Goal: Task Accomplishment & Management: Use online tool/utility

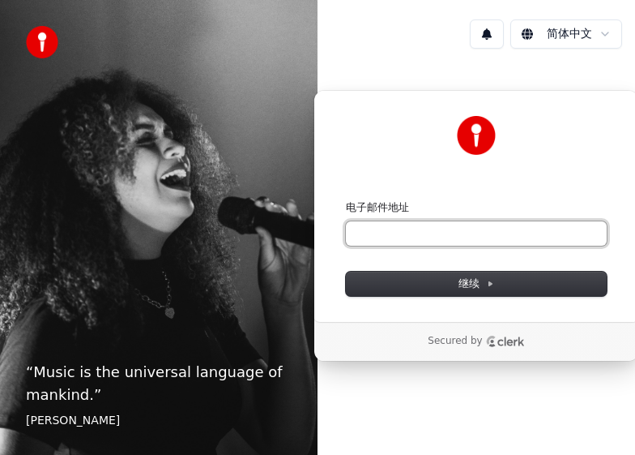
click at [461, 232] on input "电子邮件地址" at bounding box center [476, 233] width 261 height 24
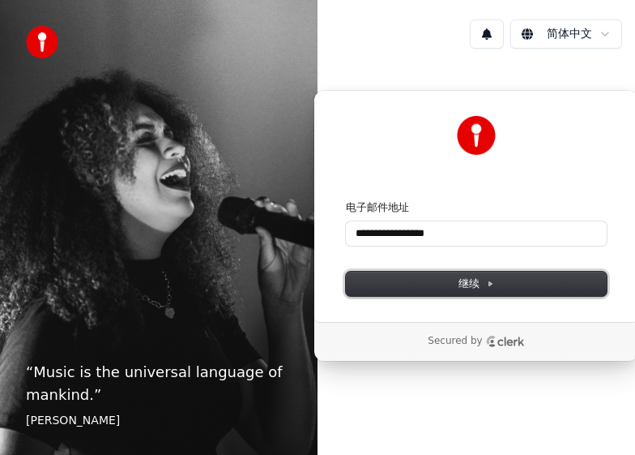
click at [464, 289] on button "继续" at bounding box center [476, 283] width 261 height 24
type input "**********"
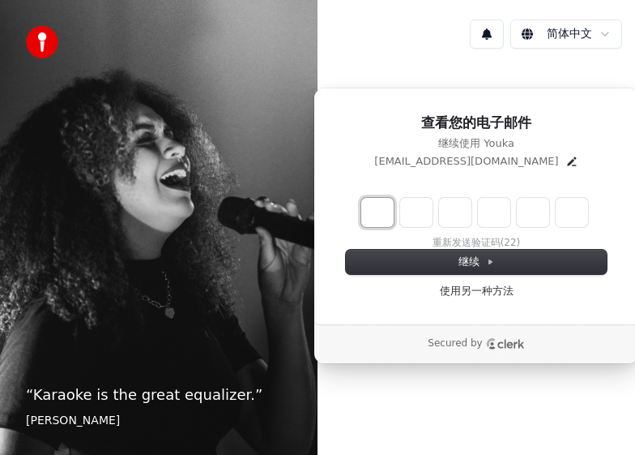
click at [382, 215] on input "Enter verification code. Digit 1" at bounding box center [377, 212] width 32 height 29
type input "*"
type input "**"
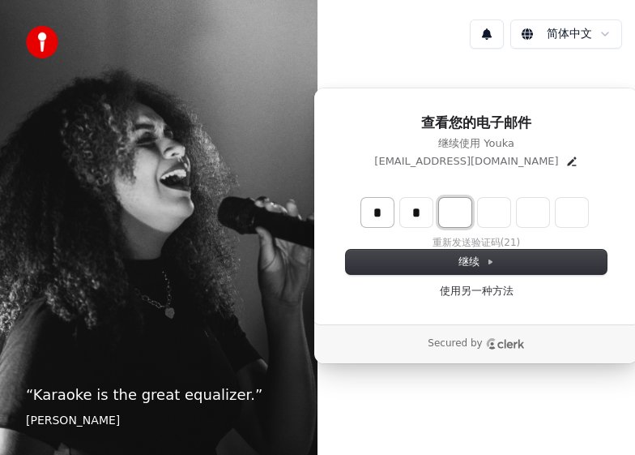
type input "*"
type input "***"
type input "*"
type input "****"
type input "*"
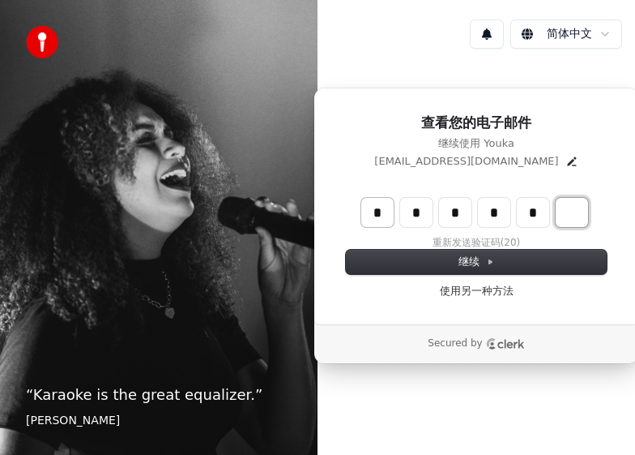
type input "******"
type input "*"
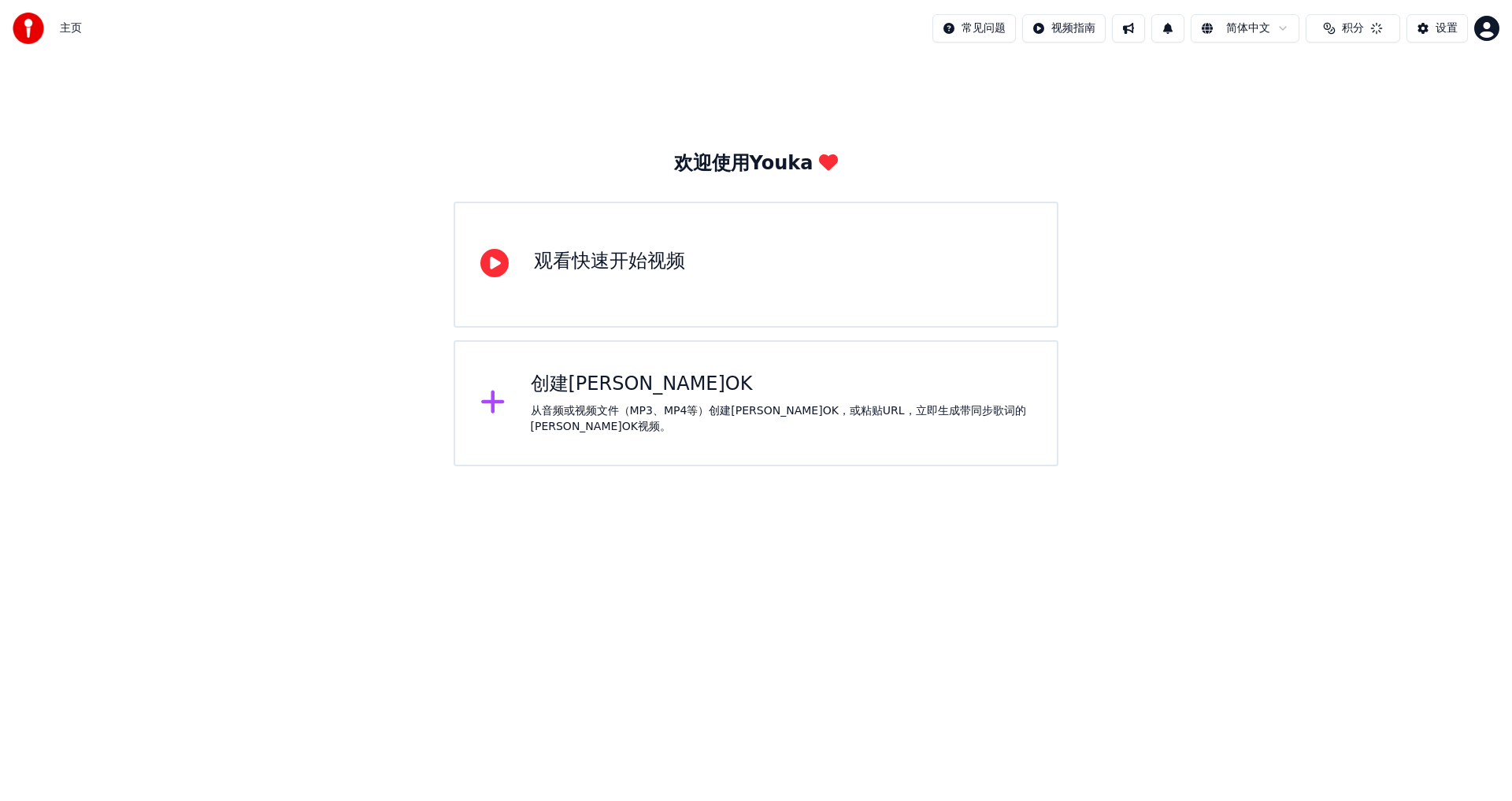
click at [602, 408] on div "创建[PERSON_NAME]OK 从音频或视频文件（MP3、MP4等）创建[PERSON_NAME]OK，或粘贴URL，立即生成带同步歌词的[PERSON_…" at bounding box center [781, 402] width 501 height 63
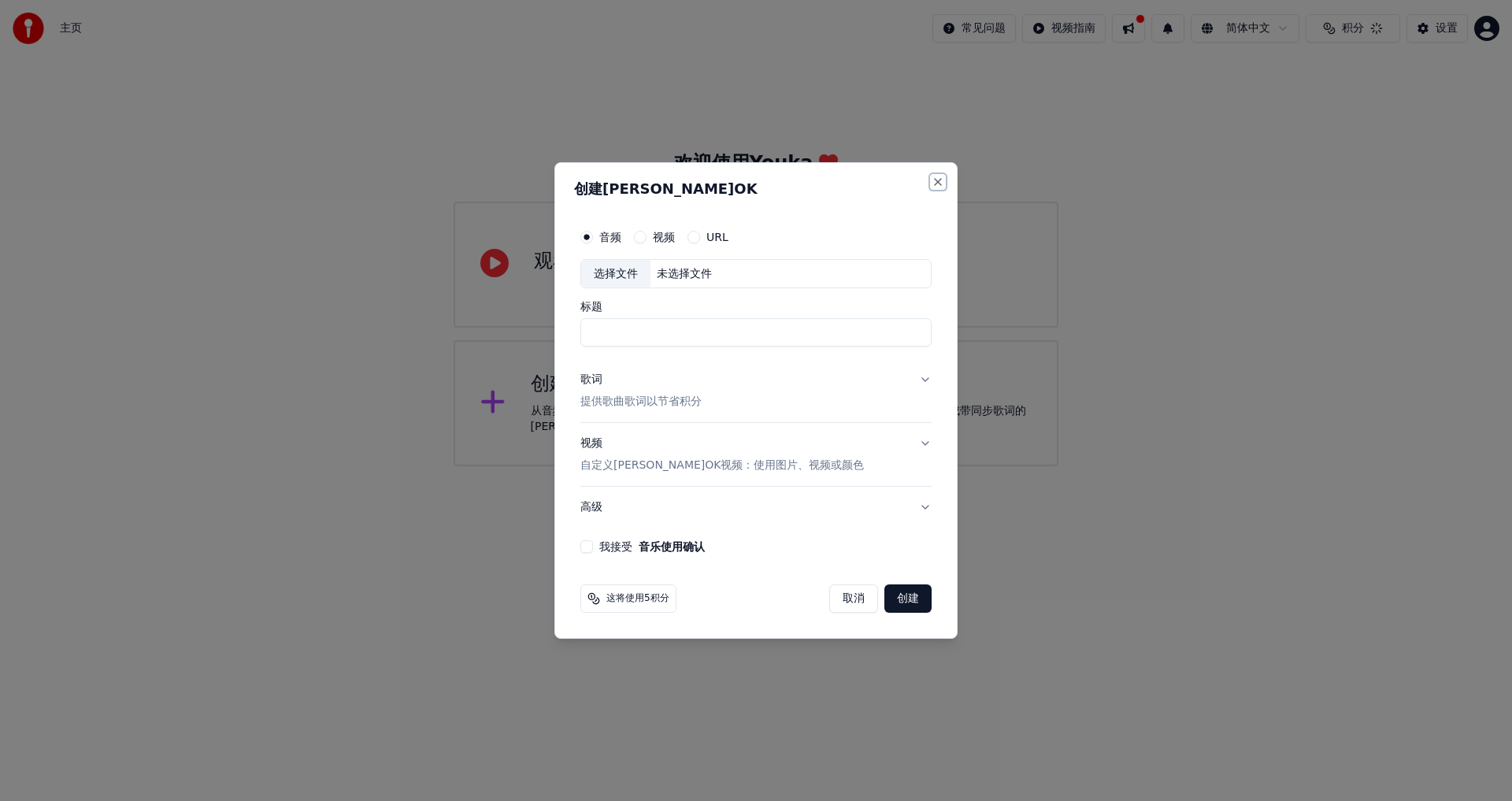
click at [617, 181] on button "Close" at bounding box center [938, 182] width 13 height 13
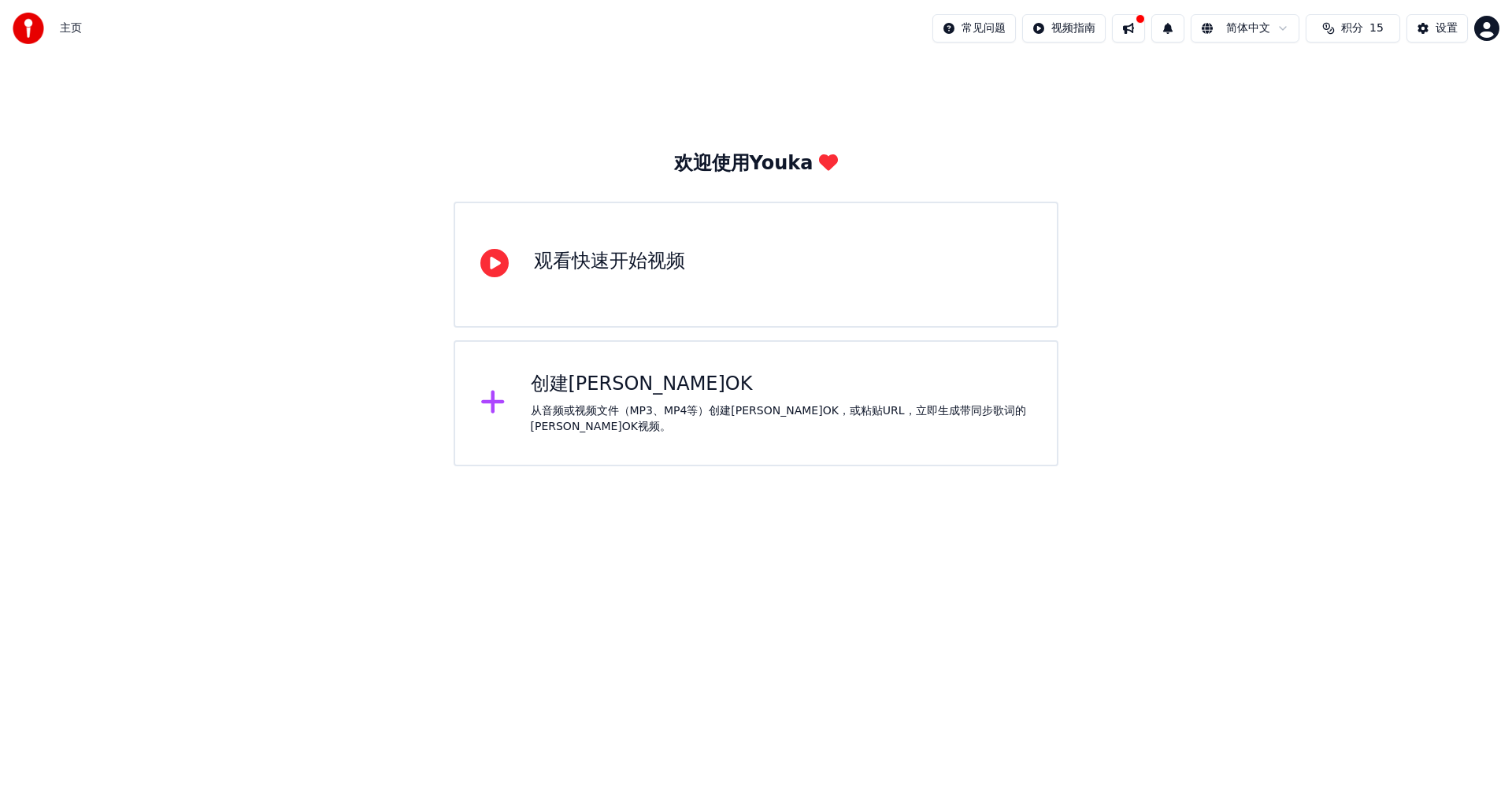
click at [617, 272] on div "观看快速开始视频" at bounding box center [609, 261] width 152 height 25
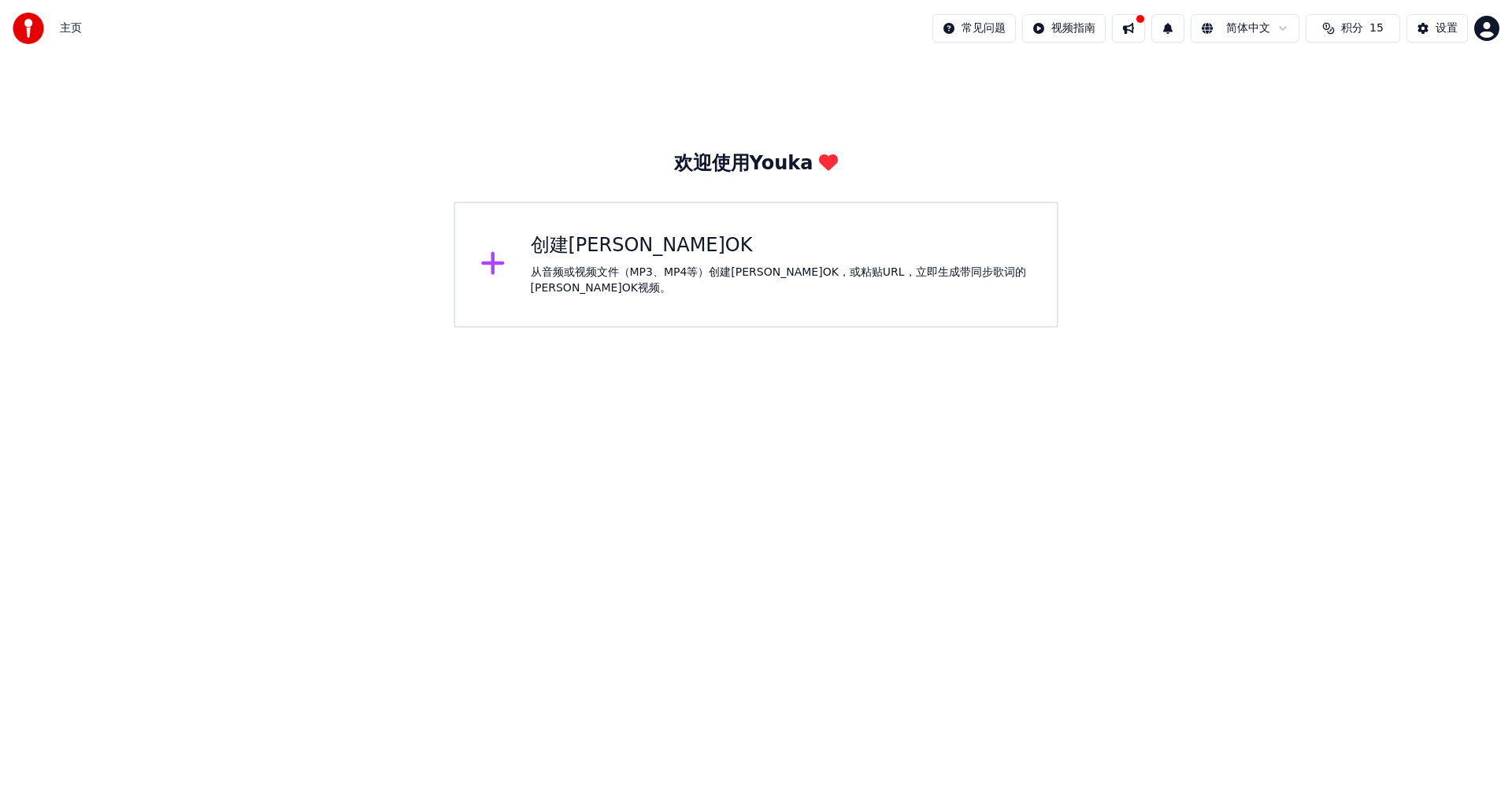
click at [617, 259] on div "创建卡拉OK" at bounding box center [781, 246] width 501 height 25
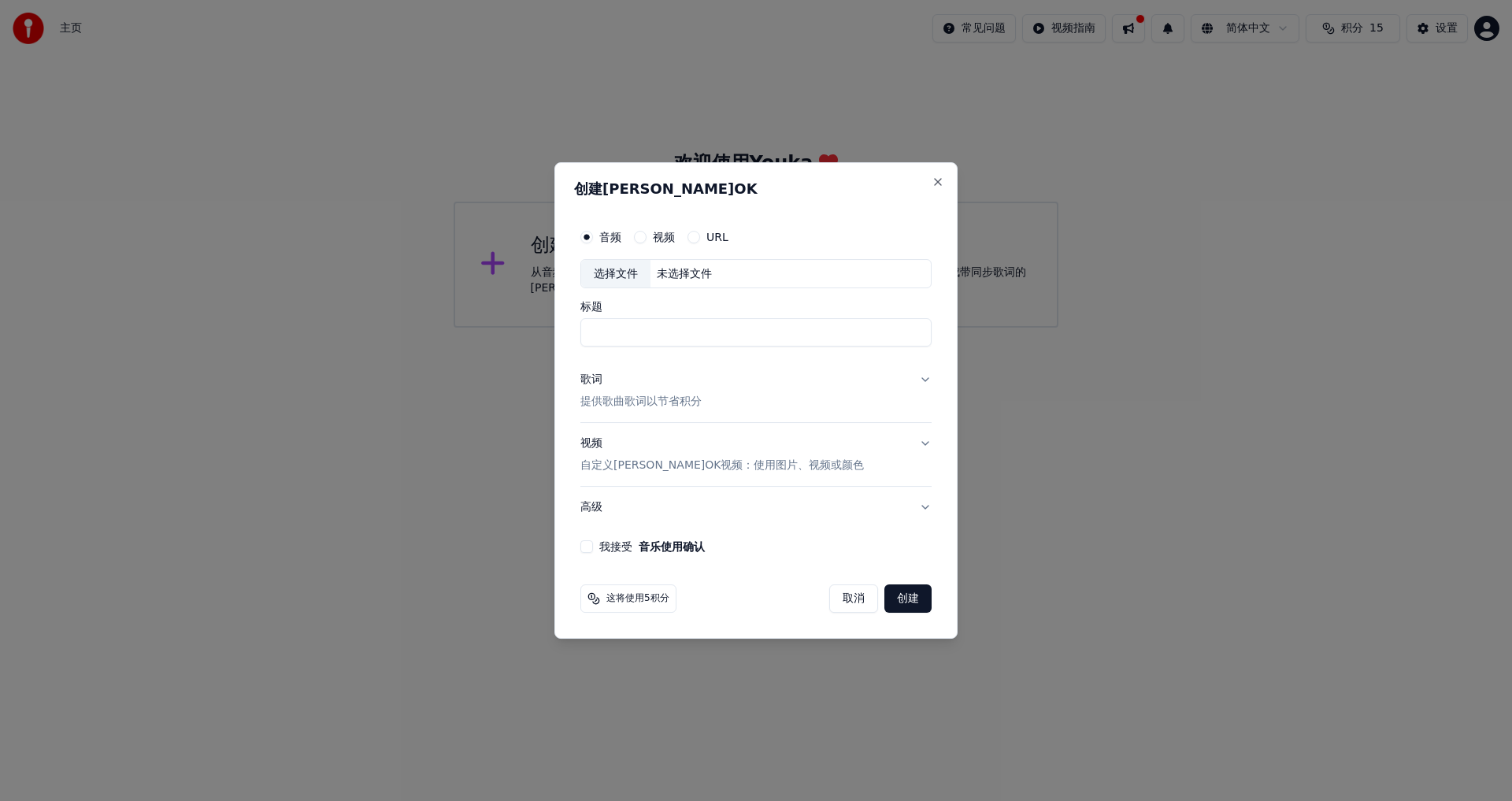
click at [617, 338] on input "标题" at bounding box center [755, 332] width 351 height 28
type input "******"
click at [617, 390] on button "歌词 提供歌曲歌词以节省积分" at bounding box center [755, 391] width 351 height 63
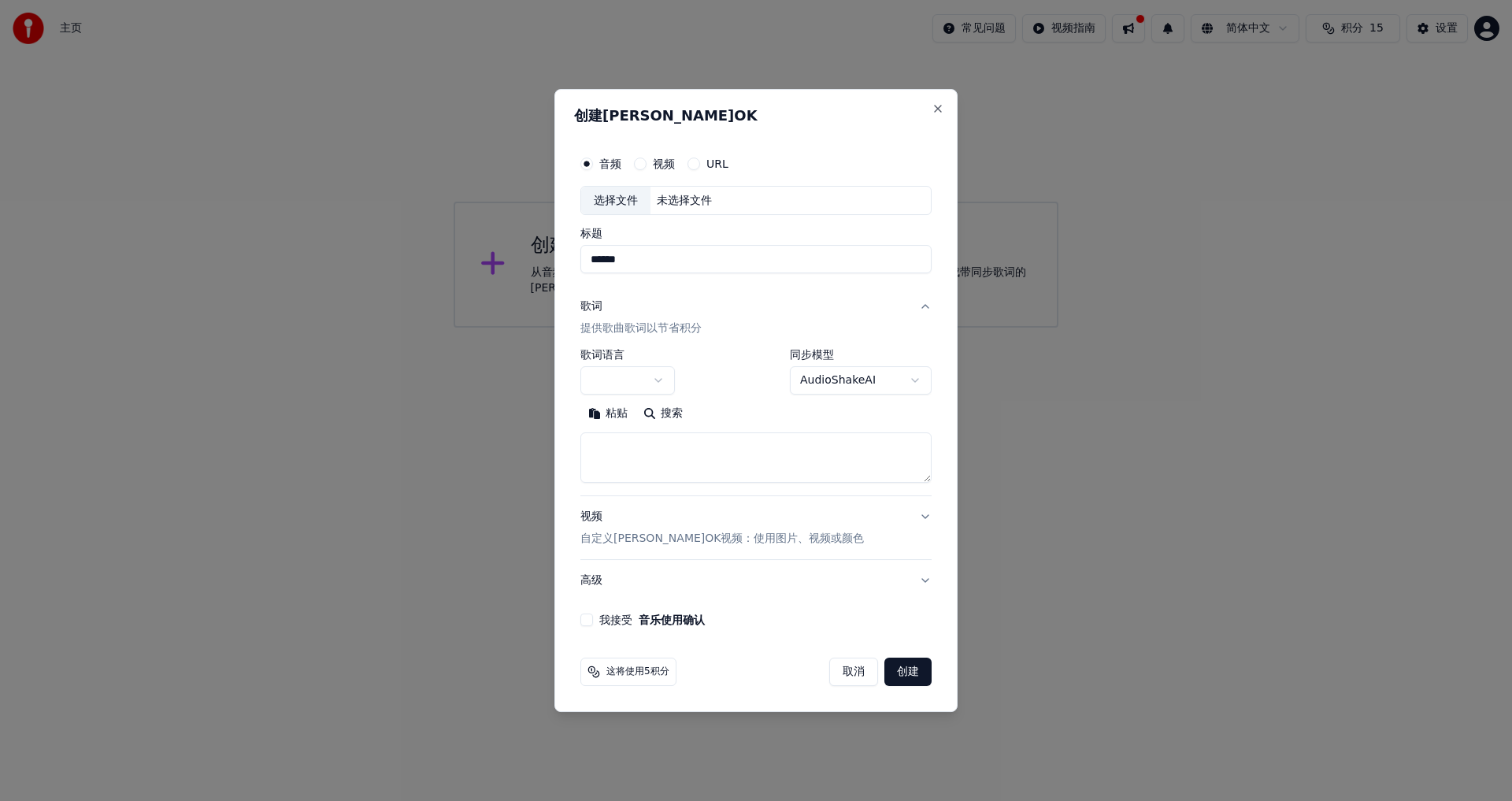
click at [617, 328] on body "**********" at bounding box center [756, 163] width 1512 height 328
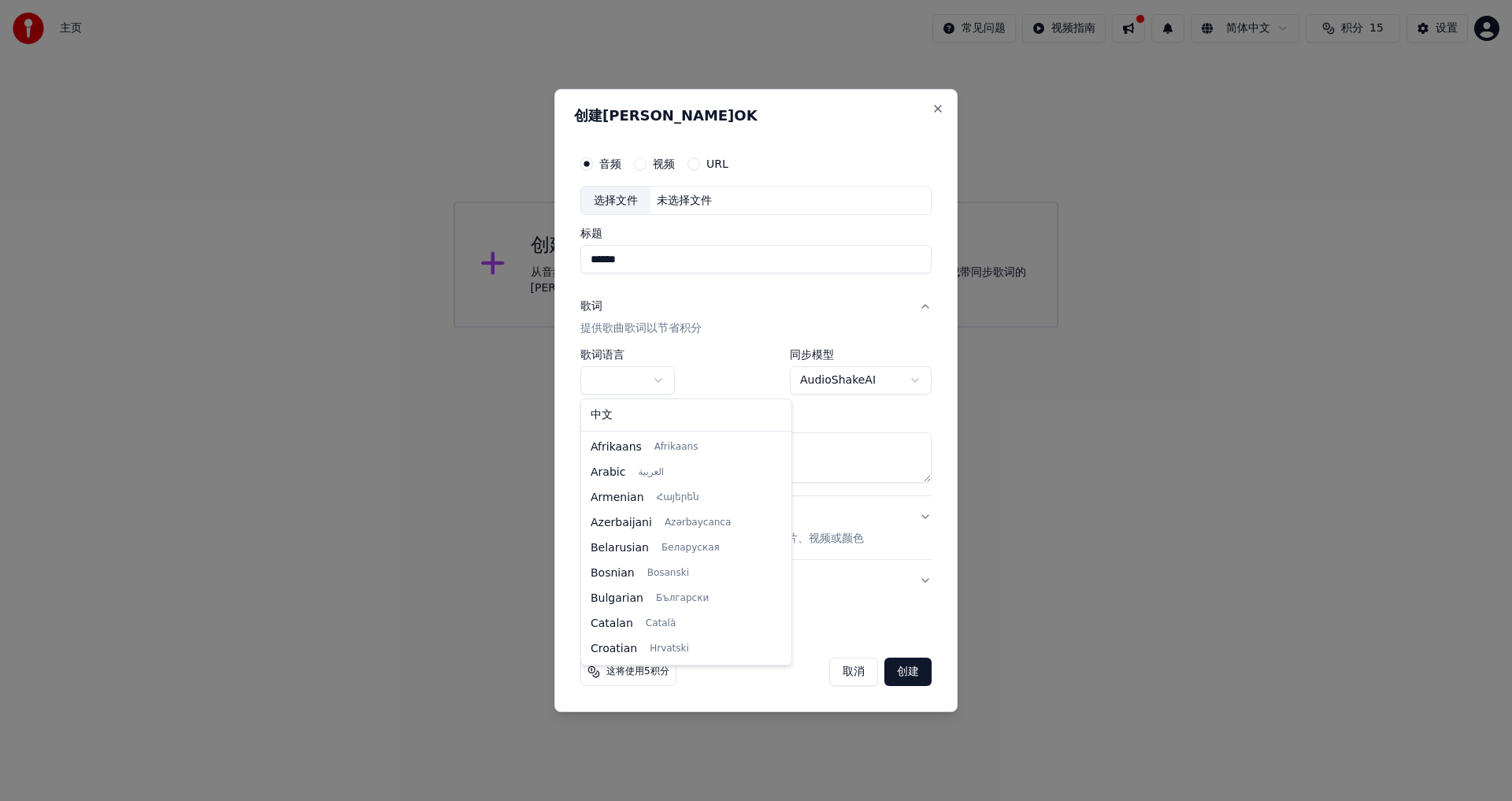
select select "**"
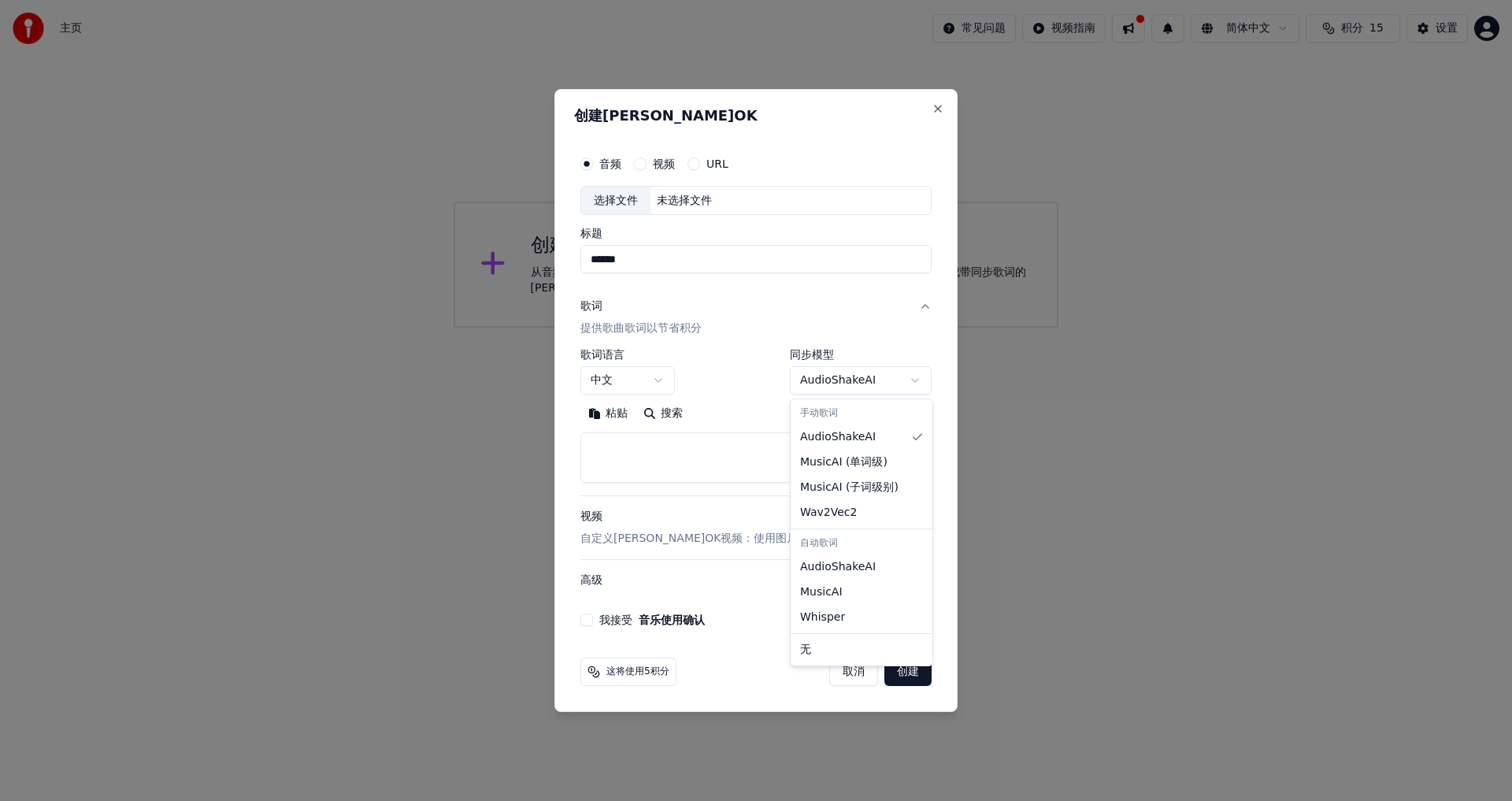
click at [617, 328] on body "**********" at bounding box center [756, 163] width 1512 height 328
click at [617, 419] on button "搜索" at bounding box center [663, 414] width 55 height 25
click at [617, 331] on p "提供歌曲歌词以节省积分" at bounding box center [640, 330] width 121 height 16
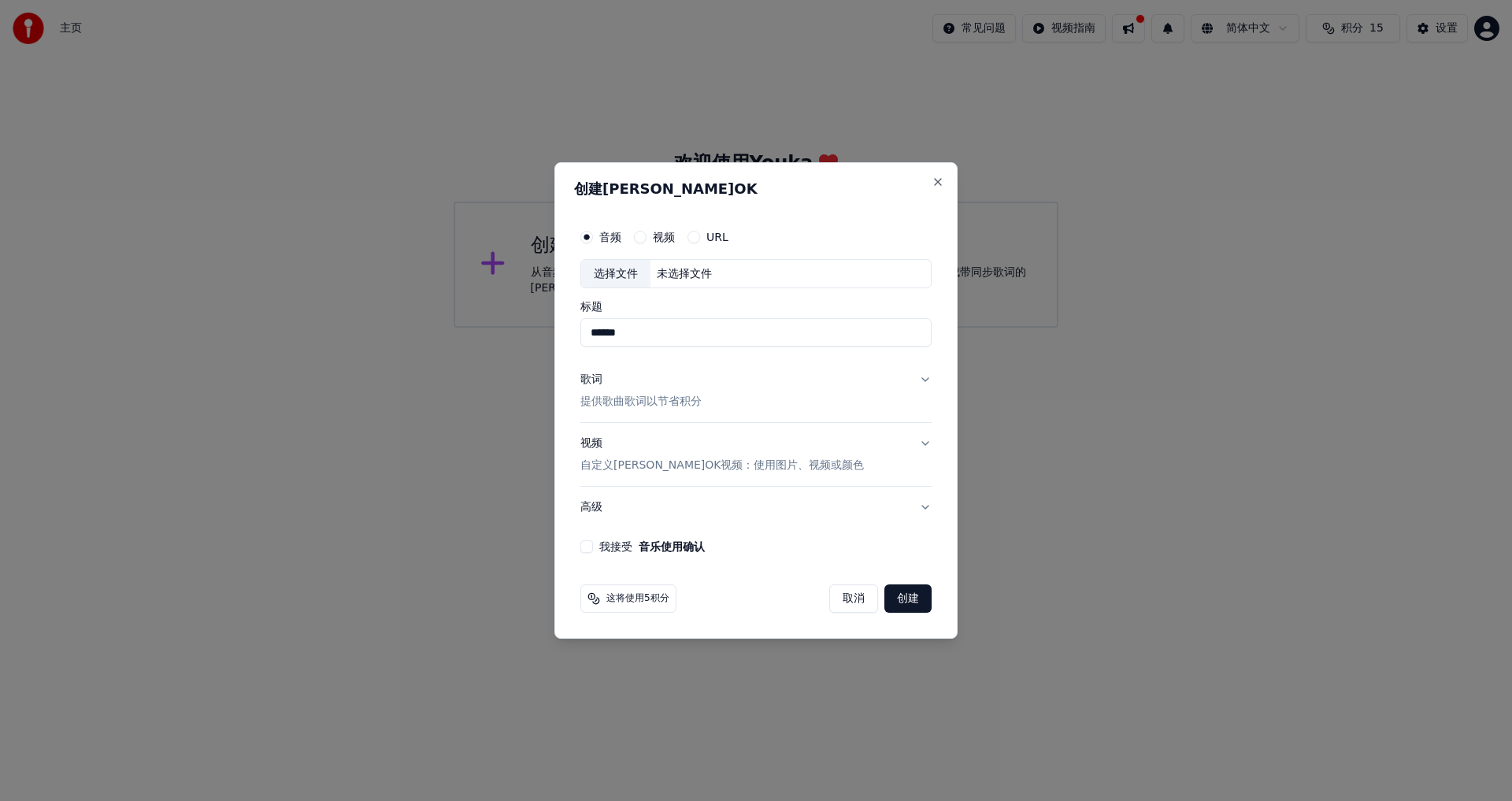
click at [617, 396] on p "提供歌曲歌词以节省积分" at bounding box center [640, 402] width 121 height 16
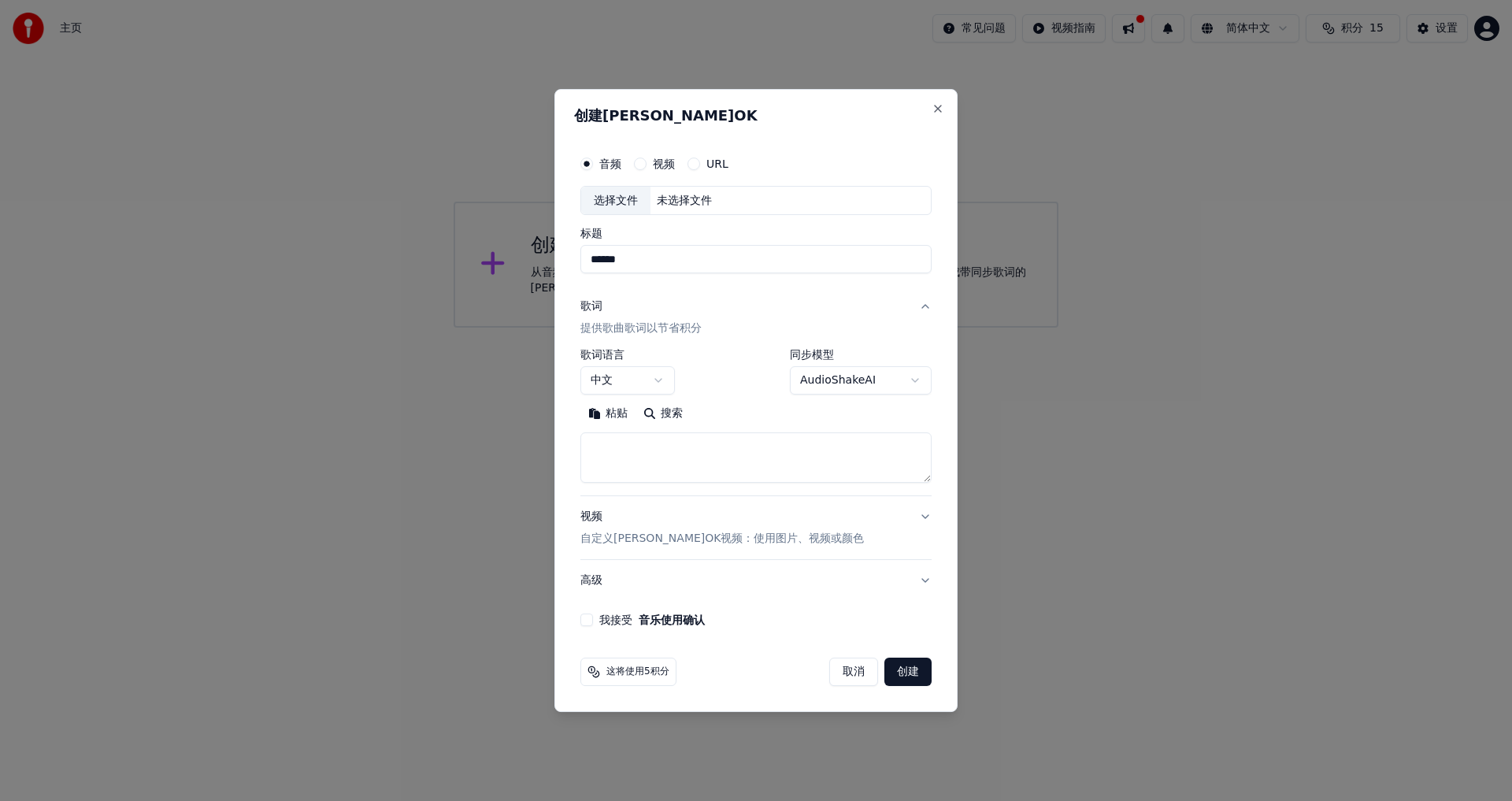
click at [617, 441] on textarea at bounding box center [755, 459] width 351 height 51
drag, startPoint x: 616, startPoint y: 210, endPoint x: 643, endPoint y: 143, distance: 72.2
click at [617, 147] on div "**********" at bounding box center [756, 388] width 363 height 492
click at [617, 159] on button "视频" at bounding box center [639, 163] width 13 height 13
click at [611, 199] on div "选择文件" at bounding box center [615, 200] width 69 height 28
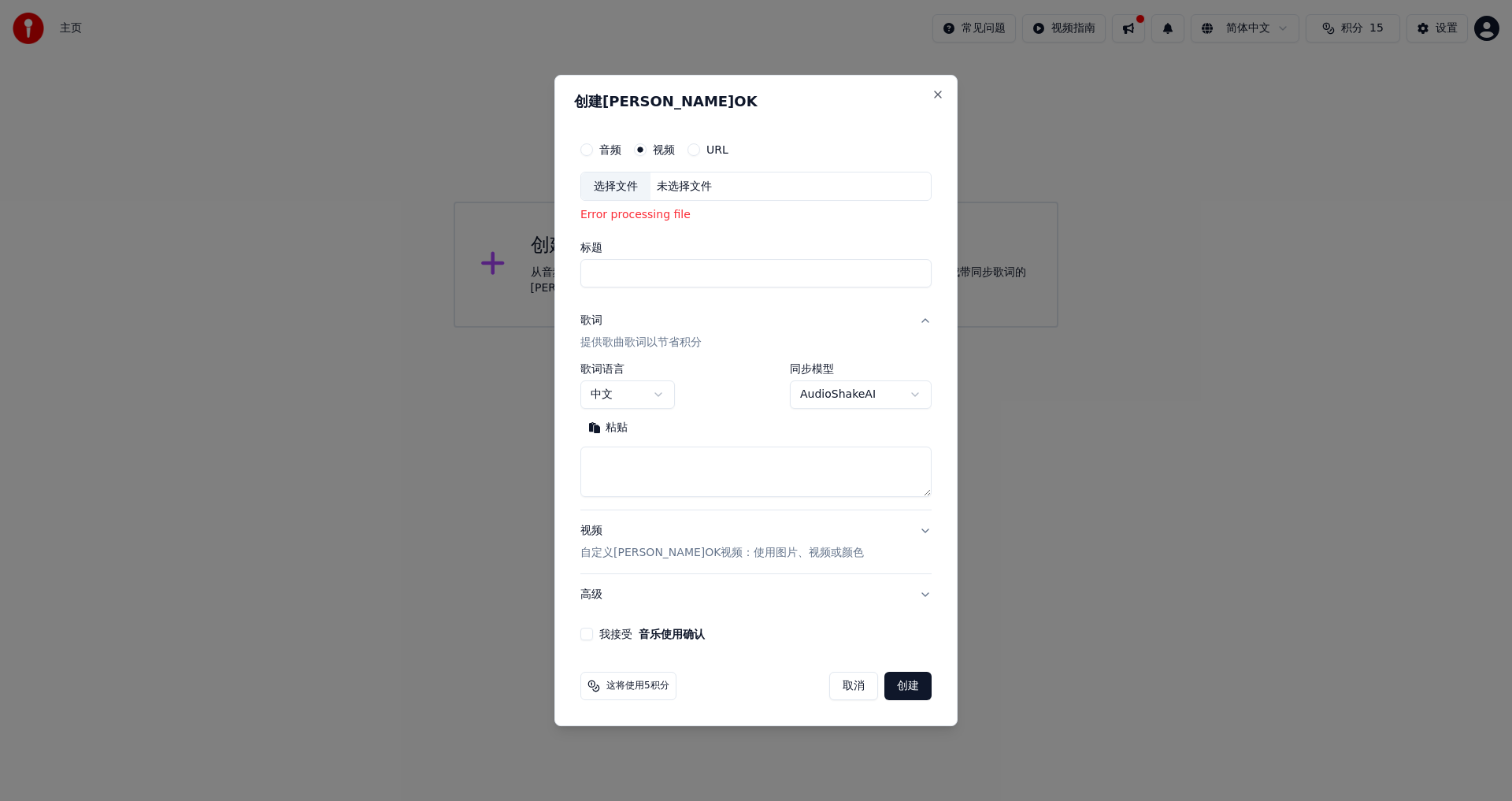
click at [607, 185] on div "选择文件" at bounding box center [615, 186] width 69 height 28
click at [617, 189] on div "选择文件" at bounding box center [615, 186] width 69 height 28
click at [596, 150] on div "音频" at bounding box center [601, 149] width 41 height 13
click at [585, 150] on button "音频" at bounding box center [586, 149] width 13 height 13
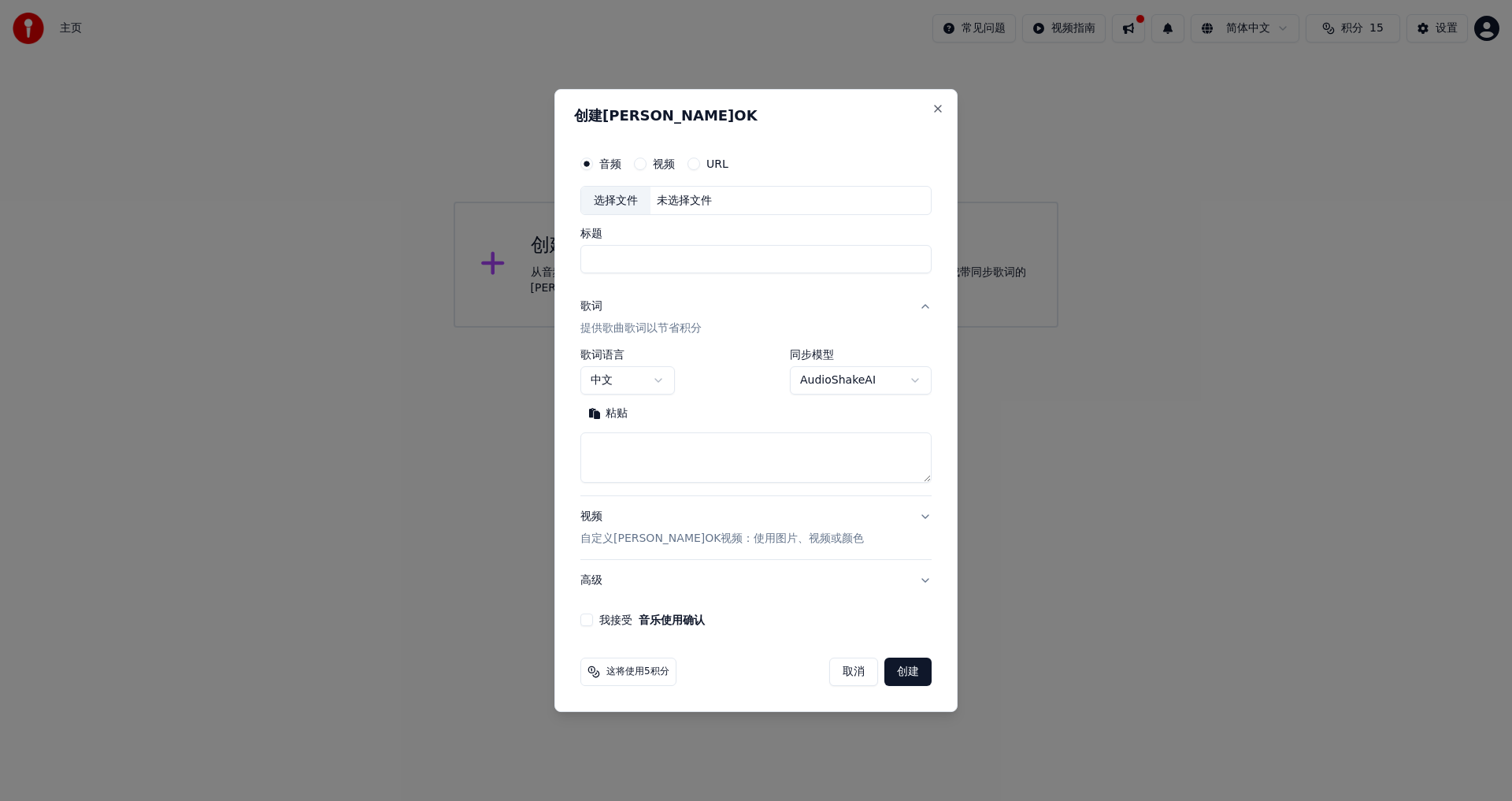
click at [611, 199] on div "选择文件" at bounding box center [615, 200] width 69 height 28
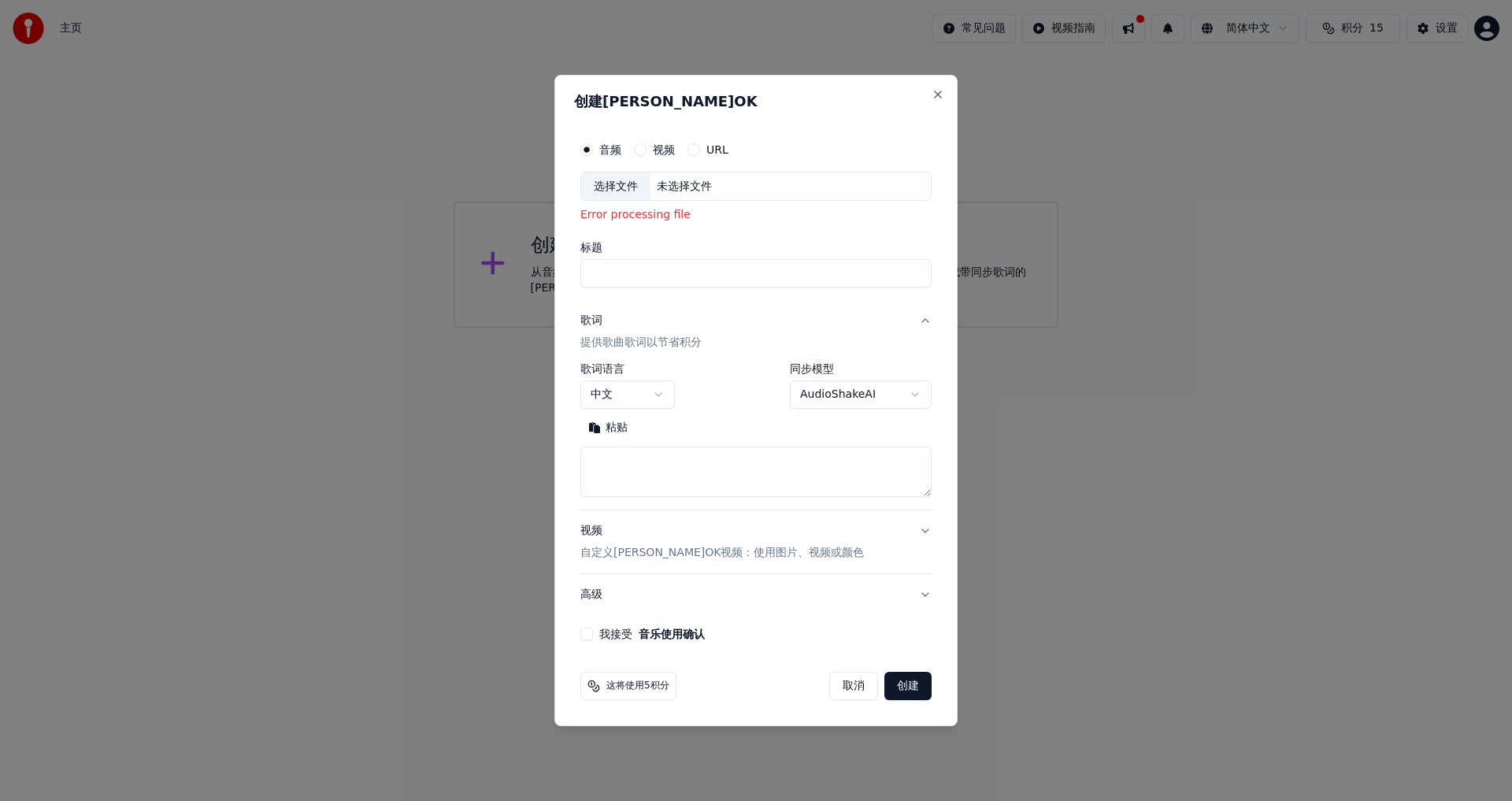
click at [615, 189] on div "选择文件" at bounding box center [615, 186] width 69 height 28
click at [617, 192] on div "选择文件" at bounding box center [615, 186] width 69 height 28
click at [617, 144] on label "视频" at bounding box center [664, 149] width 22 height 11
click at [617, 143] on button "视频" at bounding box center [639, 149] width 13 height 13
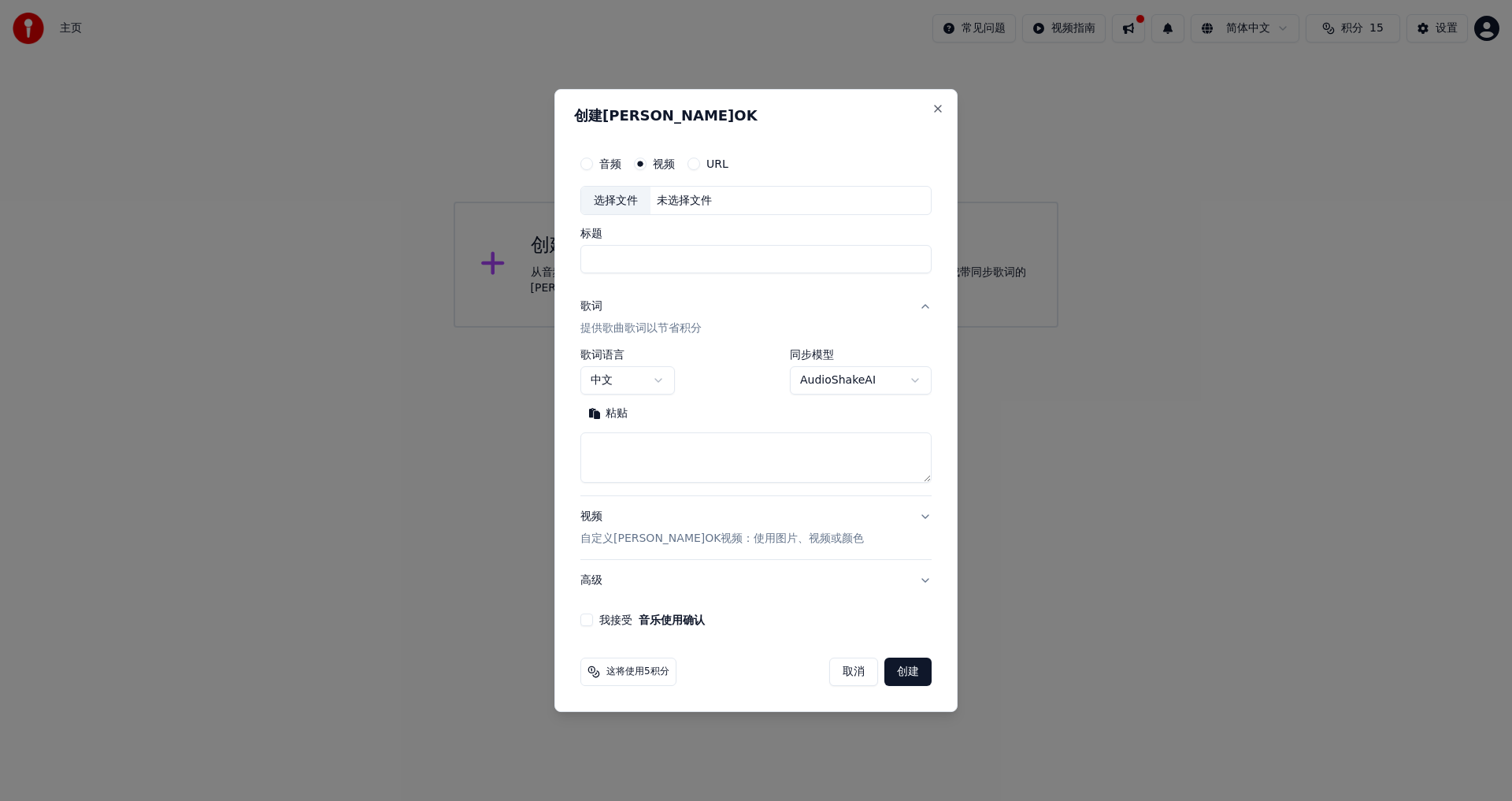
click at [617, 159] on label "URL" at bounding box center [717, 163] width 22 height 11
click at [617, 159] on button "URL" at bounding box center [693, 163] width 13 height 13
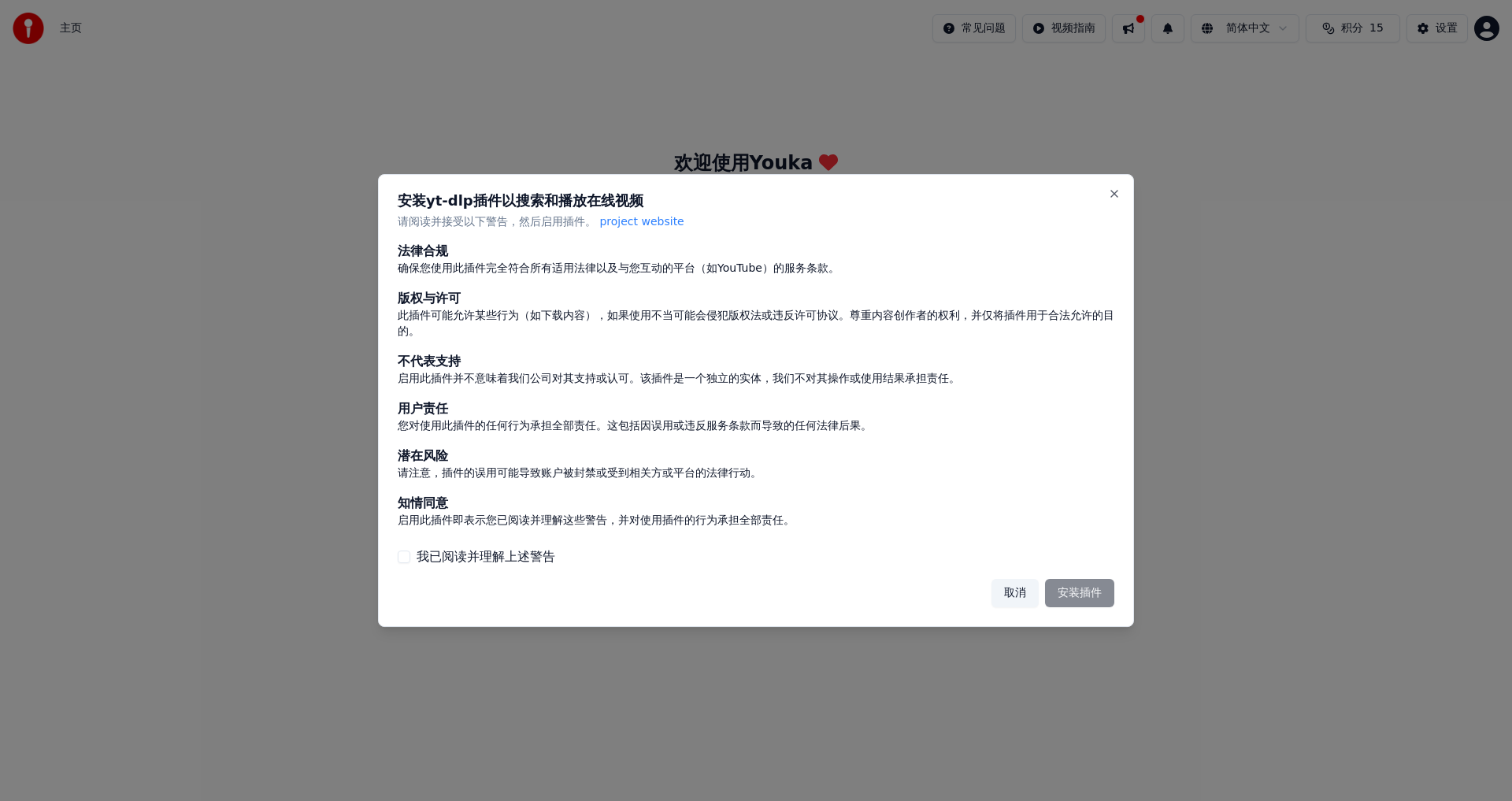
click at [405, 441] on div "安装yt-dlp插件以搜索和播放在线视频 请阅读并接受以下警告，然后启用插件。 project website 法律合规 确保您使用此插件完全符合所有适用法律…" at bounding box center [756, 400] width 756 height 454
click at [408, 441] on button "我已阅读并理解上述警告" at bounding box center [403, 556] width 13 height 13
click at [617, 441] on button "取消" at bounding box center [1014, 593] width 48 height 28
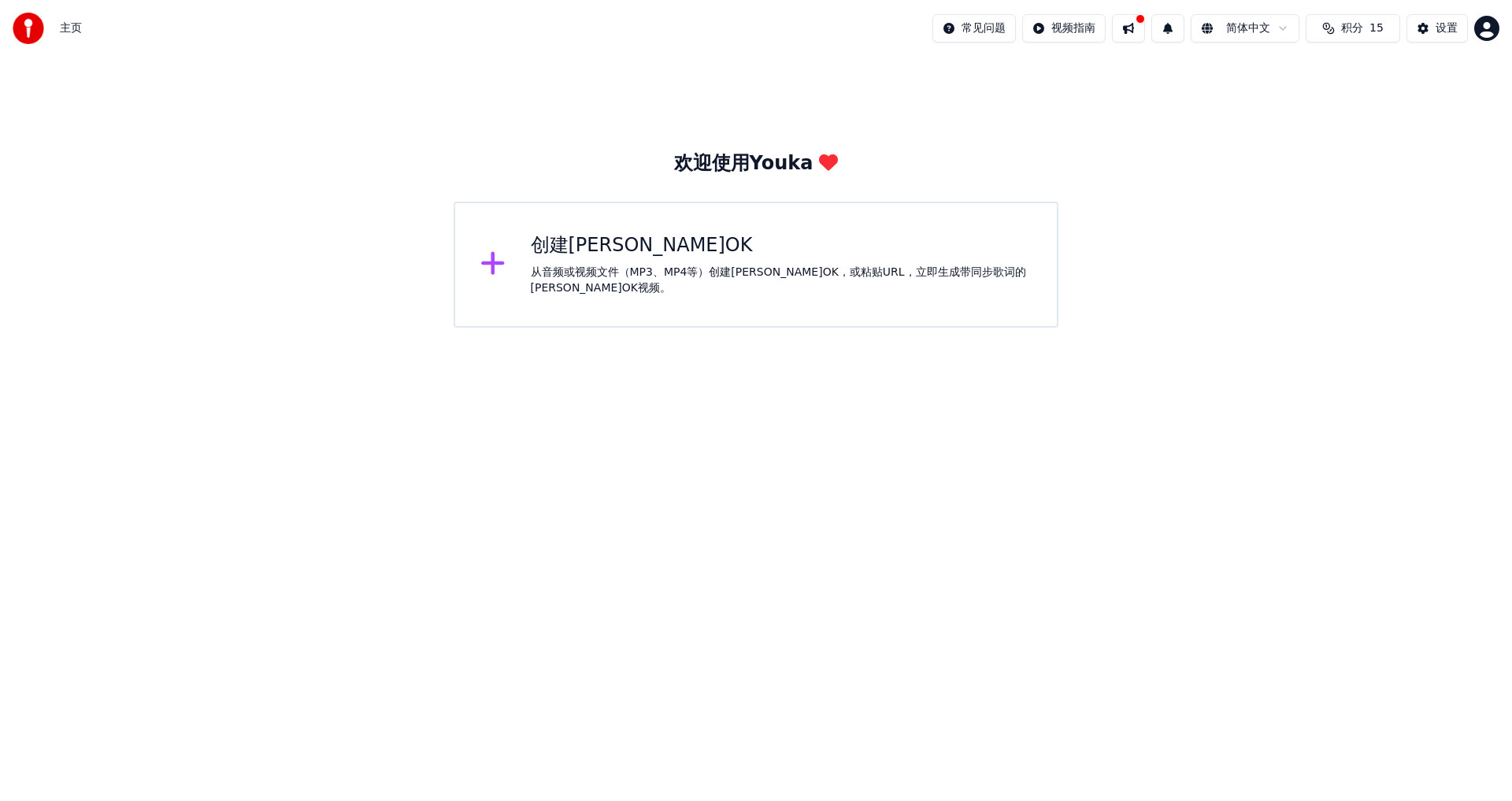
click at [617, 270] on div "创建卡拉OK 从音频或视频文件（MP3、MP4等）创建卡拉OK，或粘贴URL，立即生成带同步歌词的卡拉OK视频。" at bounding box center [781, 264] width 501 height 63
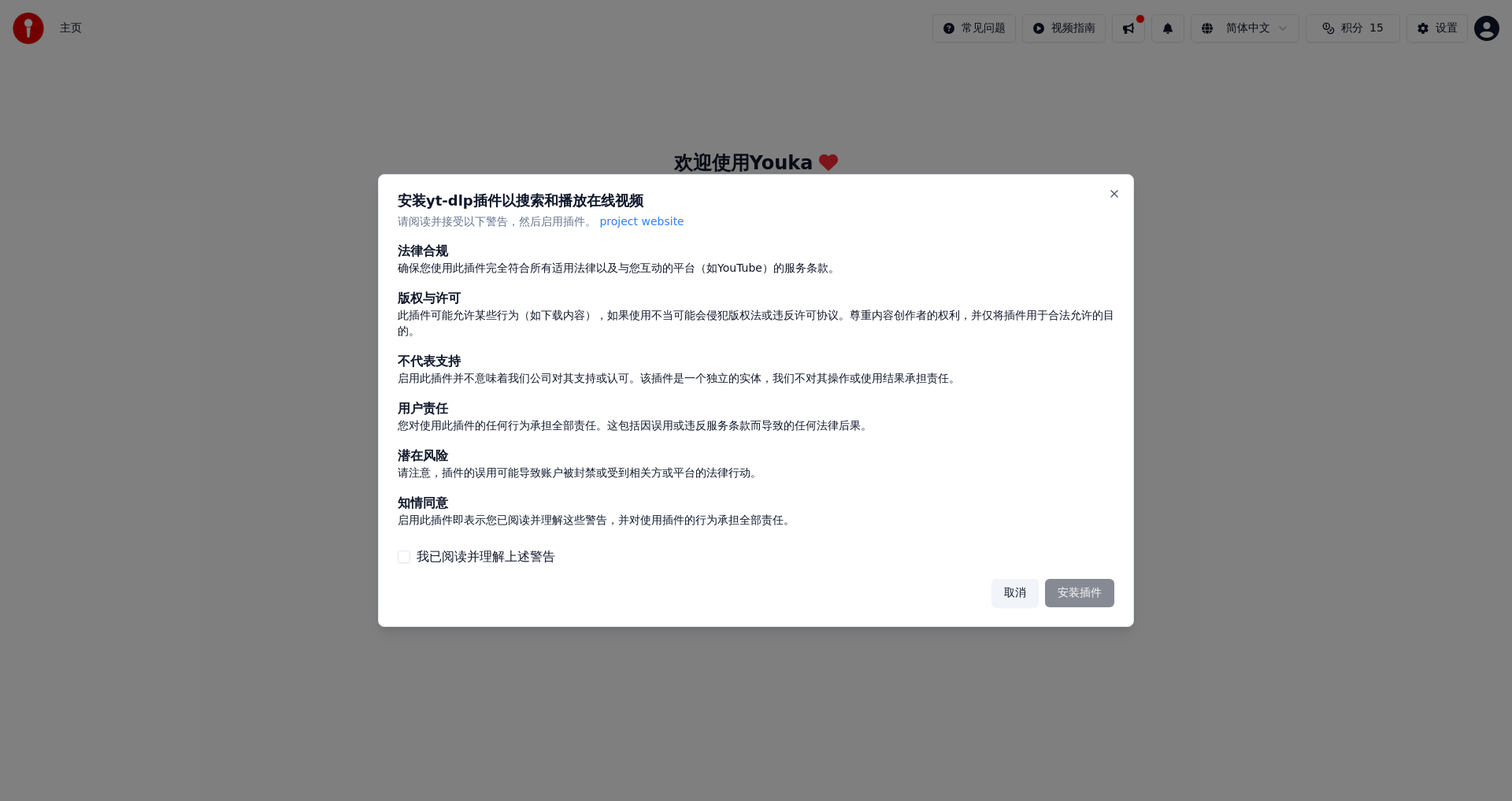
click at [617, 441] on button "取消" at bounding box center [1014, 593] width 48 height 28
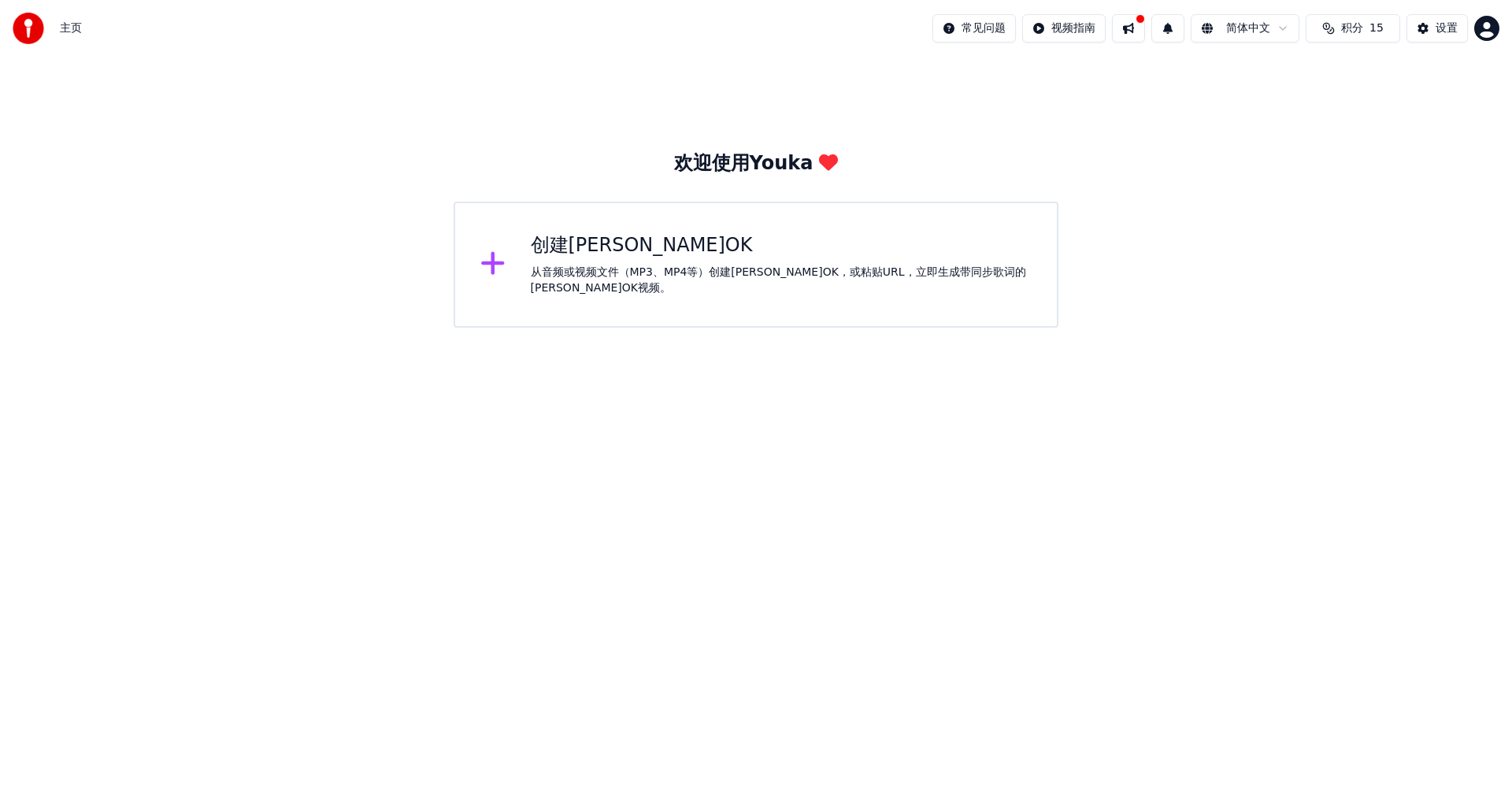
click at [588, 251] on div "创建卡拉OK" at bounding box center [781, 246] width 501 height 25
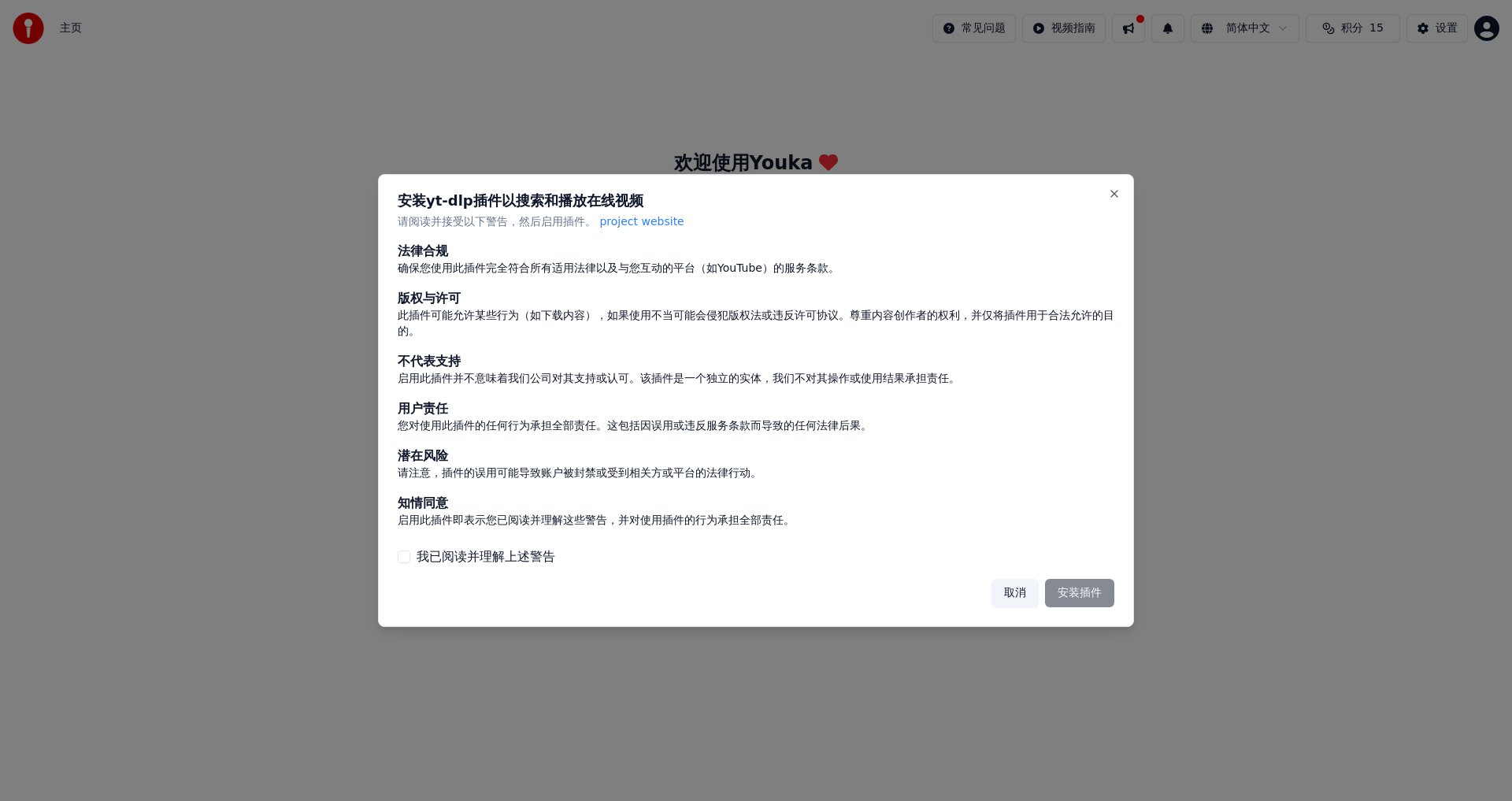
click at [461, 441] on label "我已阅读并理解上述警告" at bounding box center [486, 556] width 139 height 18
click at [410, 441] on button "我已阅读并理解上述警告" at bounding box center [403, 556] width 13 height 13
click at [617, 441] on button "安装插件" at bounding box center [1079, 593] width 69 height 28
click at [617, 194] on button "Close" at bounding box center [1114, 193] width 13 height 13
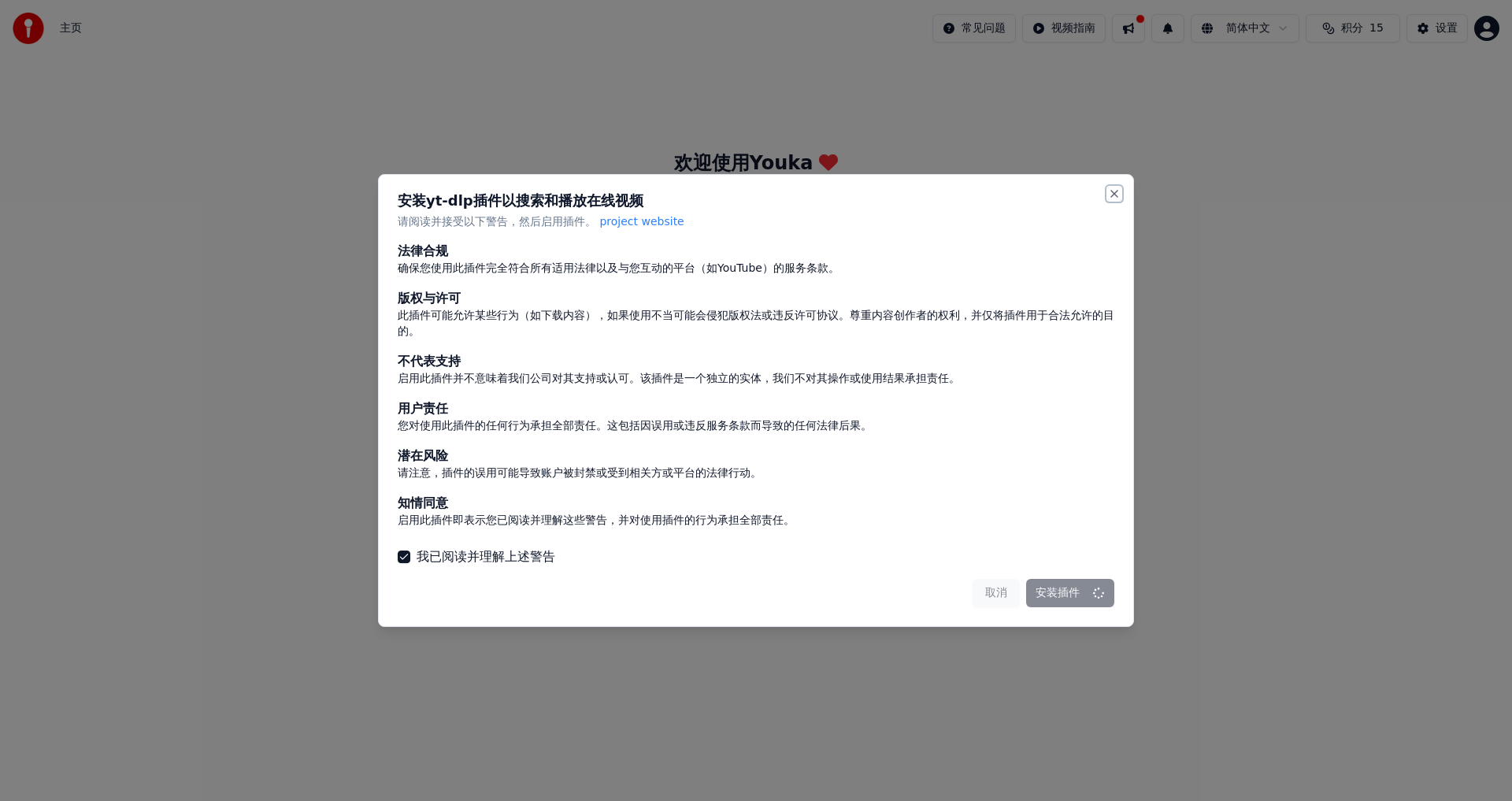
click at [617, 194] on button "Close" at bounding box center [1114, 193] width 13 height 13
click at [617, 193] on button "Close" at bounding box center [1114, 193] width 13 height 13
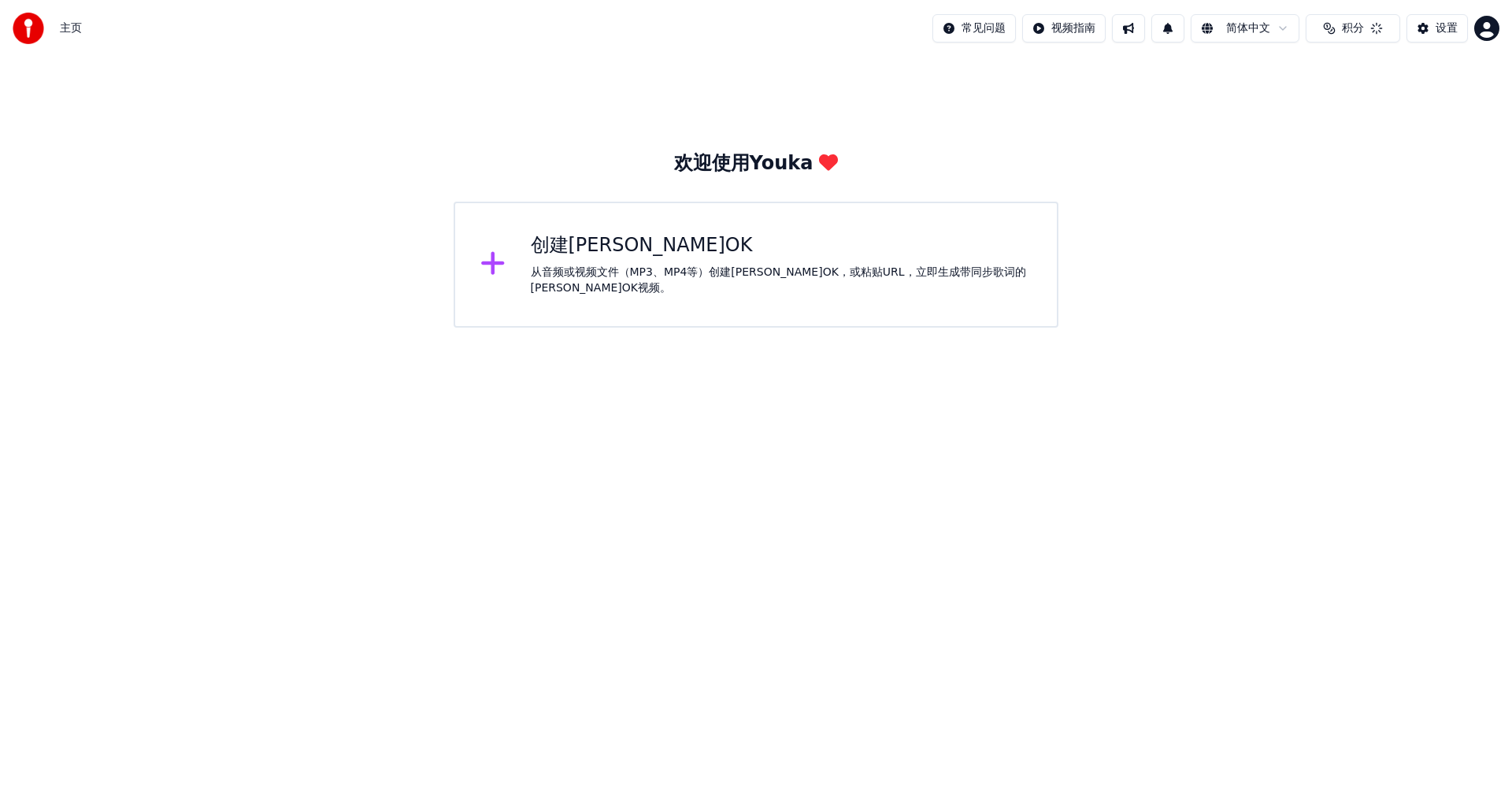
click at [689, 259] on div "创建卡拉OK" at bounding box center [781, 246] width 501 height 25
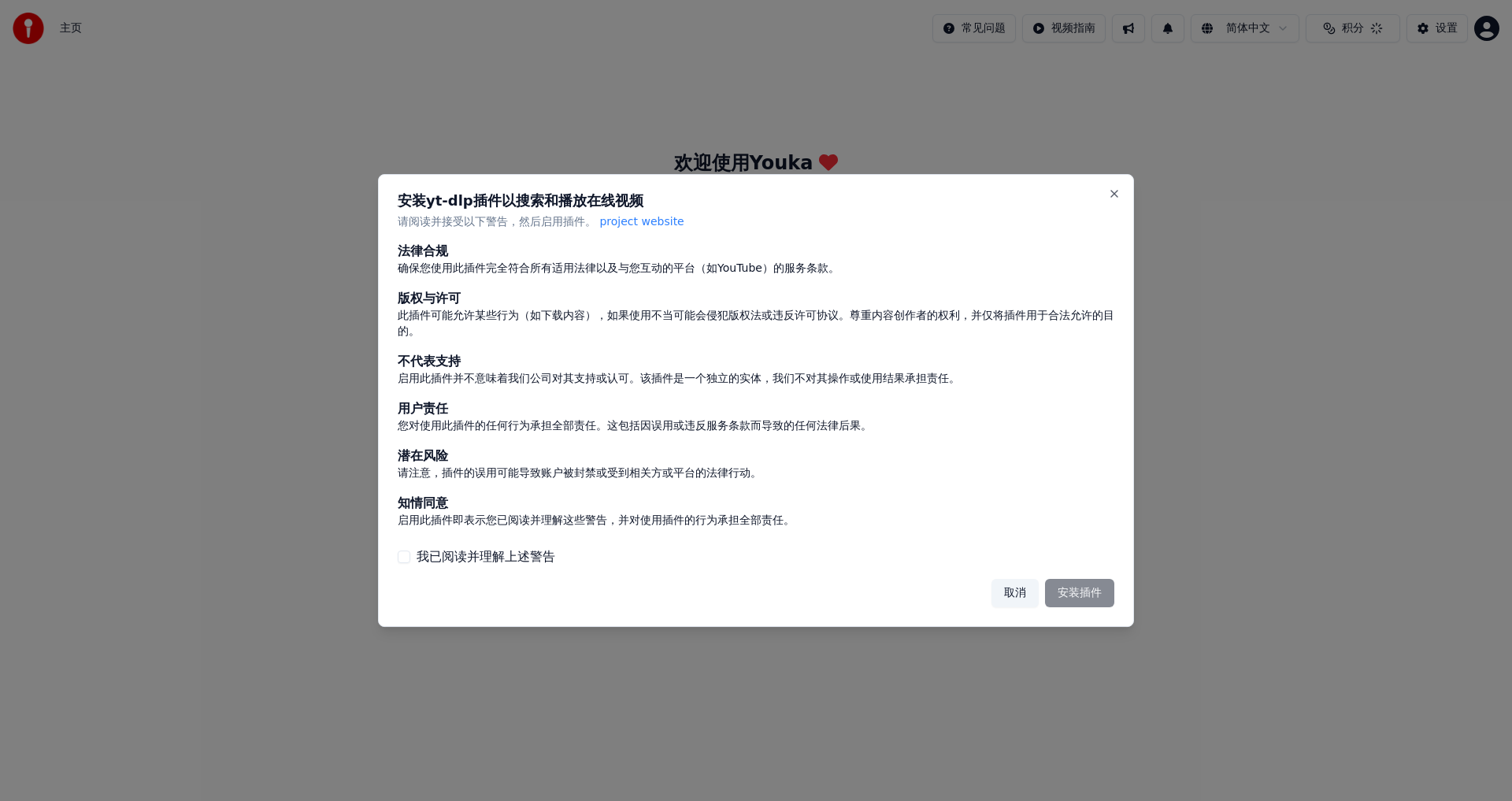
click at [1028, 584] on button "取消" at bounding box center [1014, 593] width 48 height 28
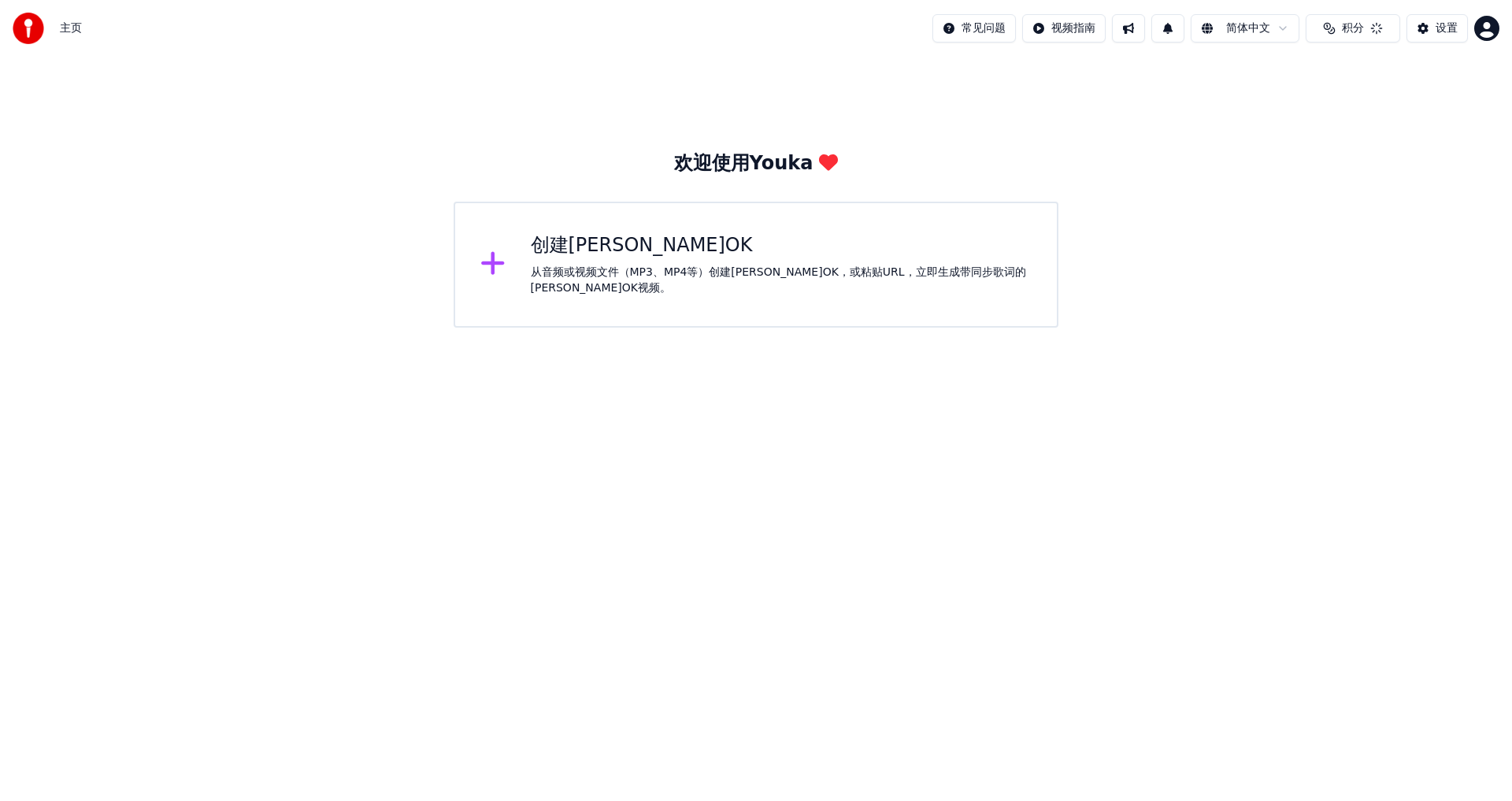
click at [688, 247] on div "创建卡拉OK" at bounding box center [781, 246] width 501 height 25
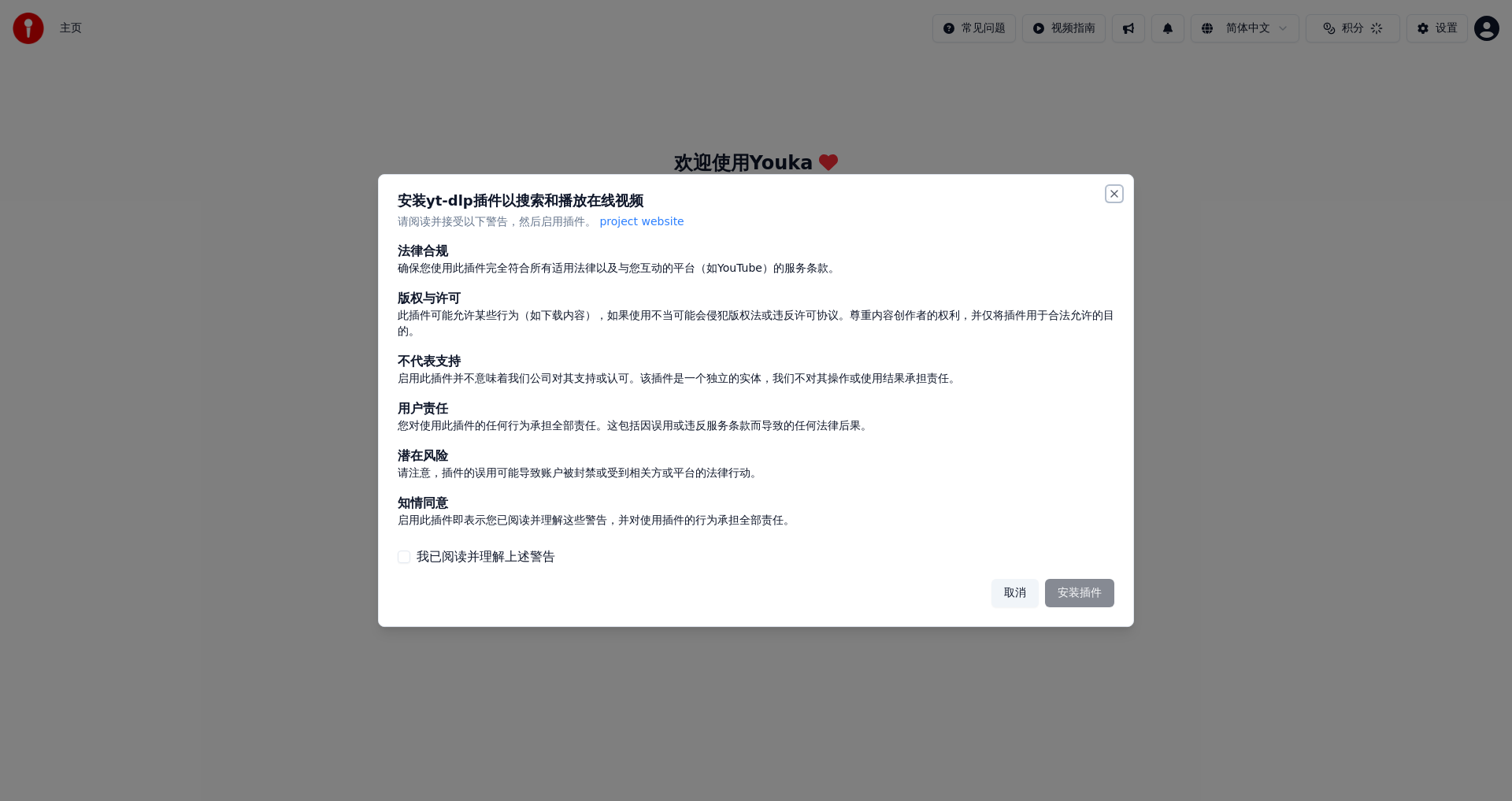
click at [1110, 195] on button "Close" at bounding box center [1114, 193] width 13 height 13
click at [1108, 192] on button "Close" at bounding box center [1114, 193] width 13 height 13
click at [1109, 192] on button "Close" at bounding box center [1114, 193] width 13 height 13
click at [1005, 593] on button "取消" at bounding box center [1014, 593] width 48 height 28
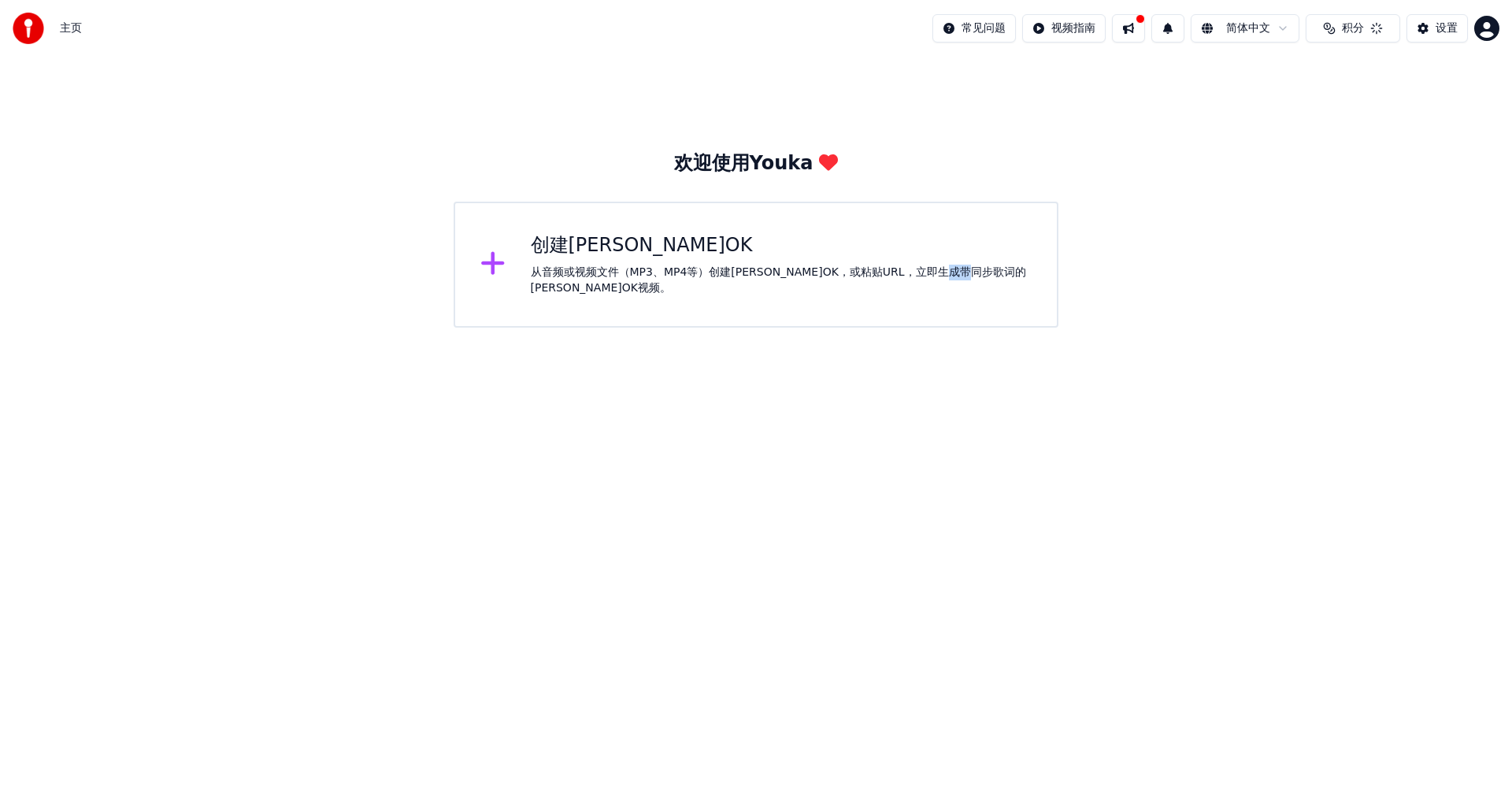
click at [1005, 328] on html "主页 常见问题 视频指南 简体中文 积分 设置 欢迎使用Youka 创建卡拉OK 从音频或视频文件（MP3、MP4等）创建卡拉OK，或粘贴URL，立即生成带同…" at bounding box center [756, 163] width 1512 height 328
click at [1338, 35] on button "积分" at bounding box center [1353, 28] width 94 height 28
click at [1338, 35] on button "积分 15" at bounding box center [1353, 28] width 94 height 28
click at [1429, 25] on button "设置" at bounding box center [1436, 28] width 61 height 28
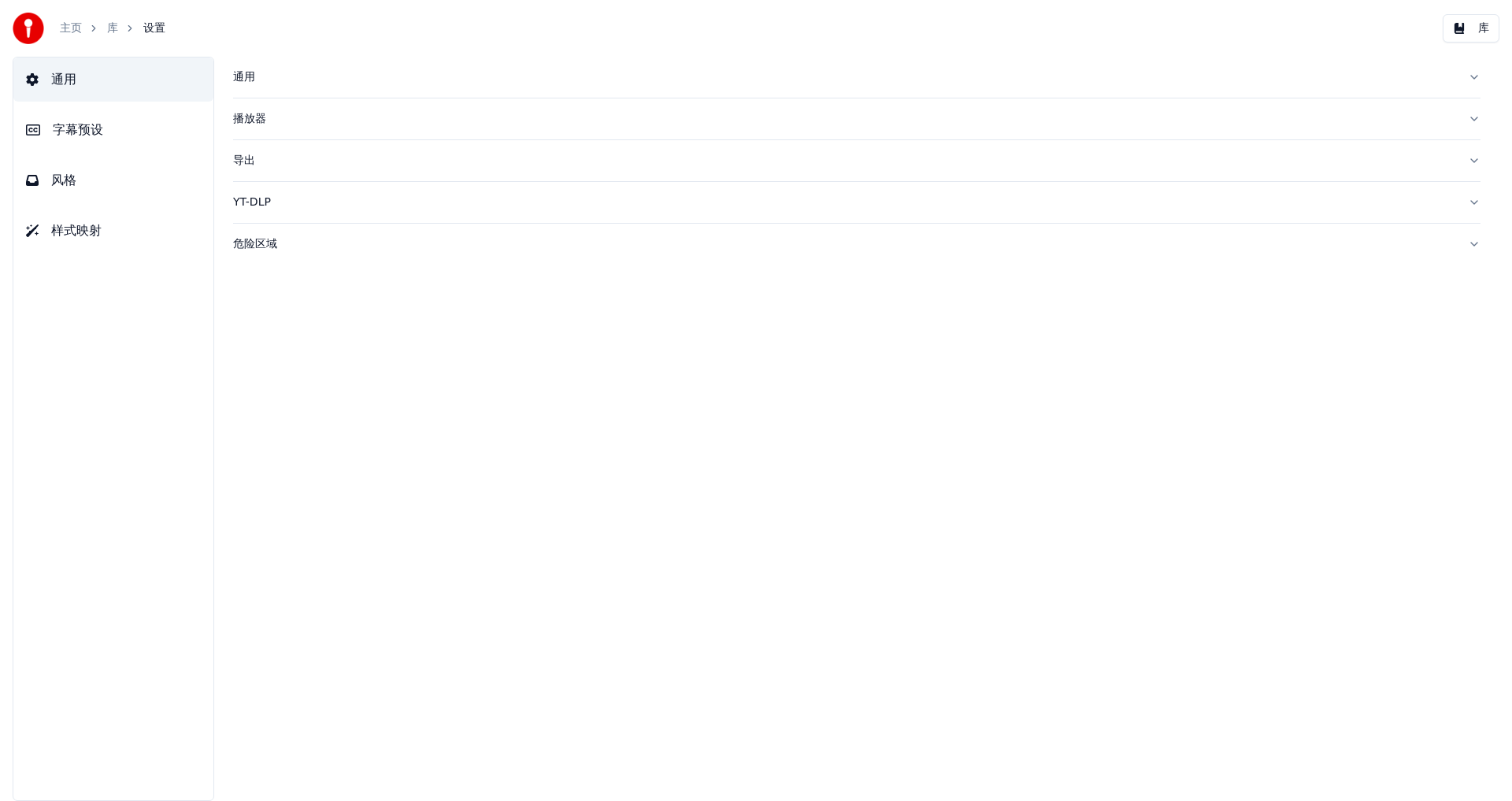
click at [102, 135] on span "字幕预设" at bounding box center [78, 129] width 51 height 18
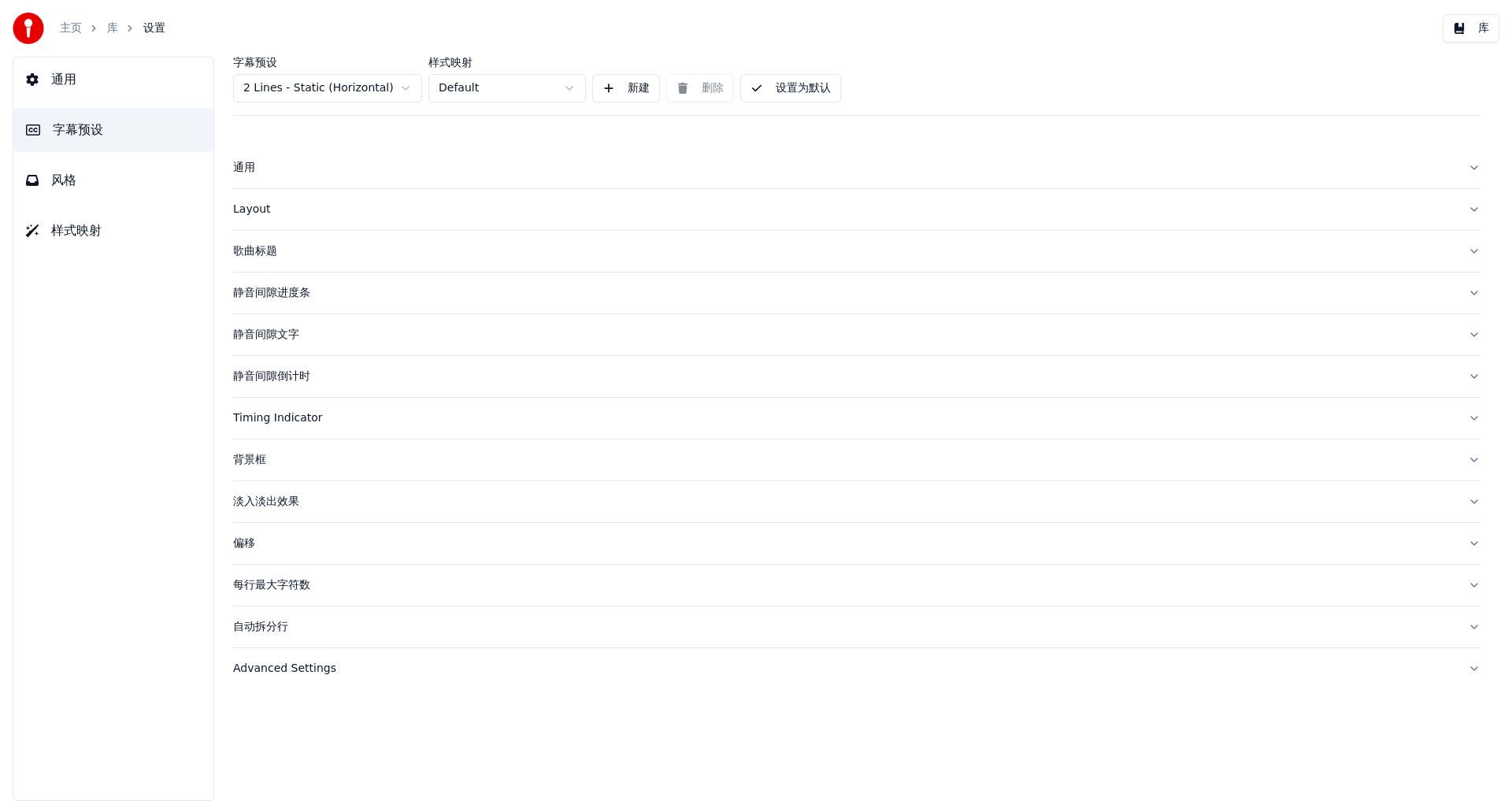
click at [412, 91] on html "主页 库 设置 库 通用 字幕预设 风格 样式映射 字幕预设 2 Lines - Static (Horizontal) 样式映射 Default 新建 删除…" at bounding box center [756, 400] width 1512 height 801
click at [411, 91] on html "主页 库 设置 库 通用 字幕预设 风格 样式映射 字幕预设 2 Lines - Static (Horizontal) 样式映射 Default 新建 删除…" at bounding box center [756, 400] width 1512 height 801
click at [69, 78] on span "通用" at bounding box center [64, 79] width 25 height 18
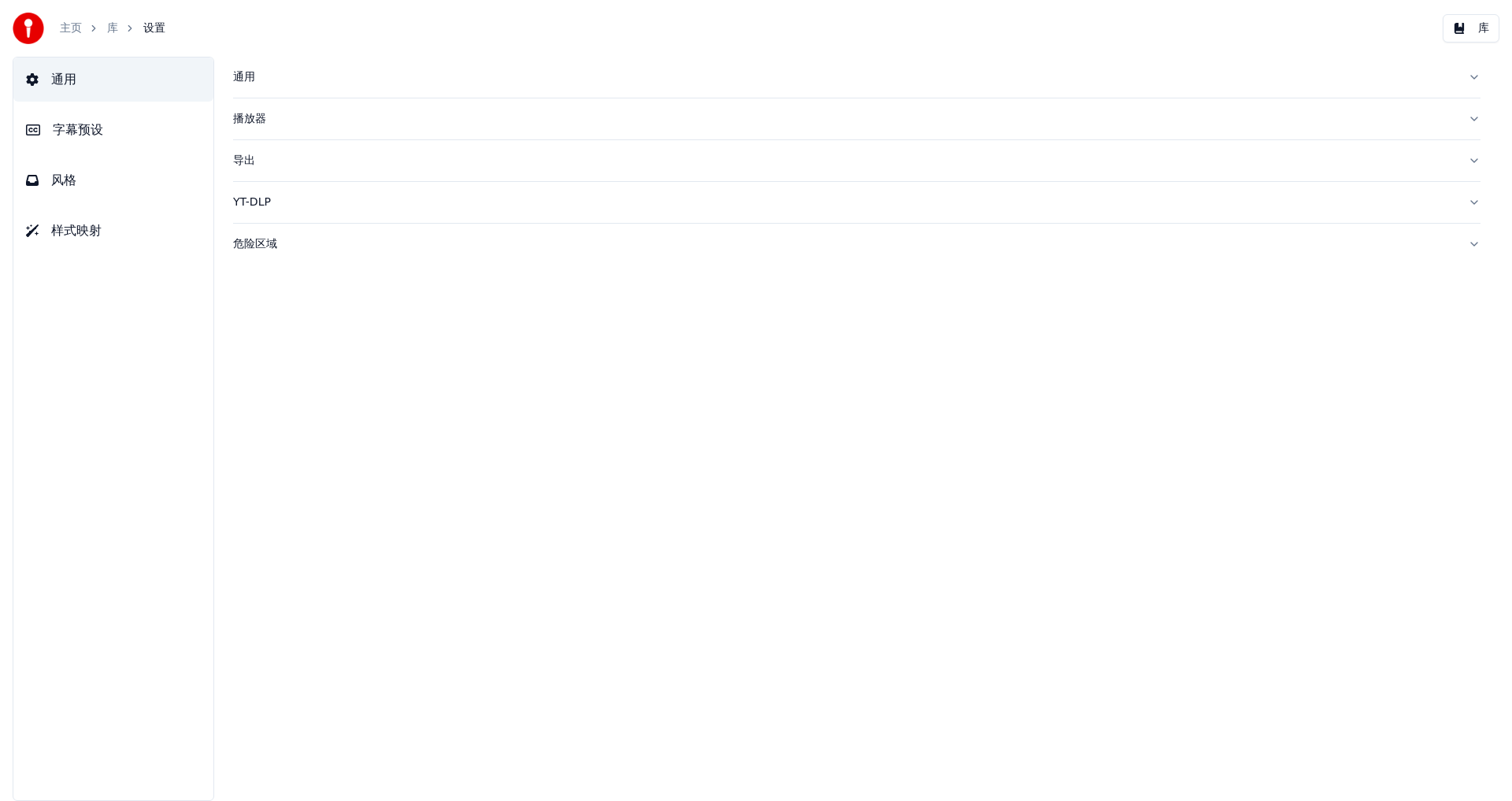
click at [37, 28] on img at bounding box center [28, 28] width 31 height 31
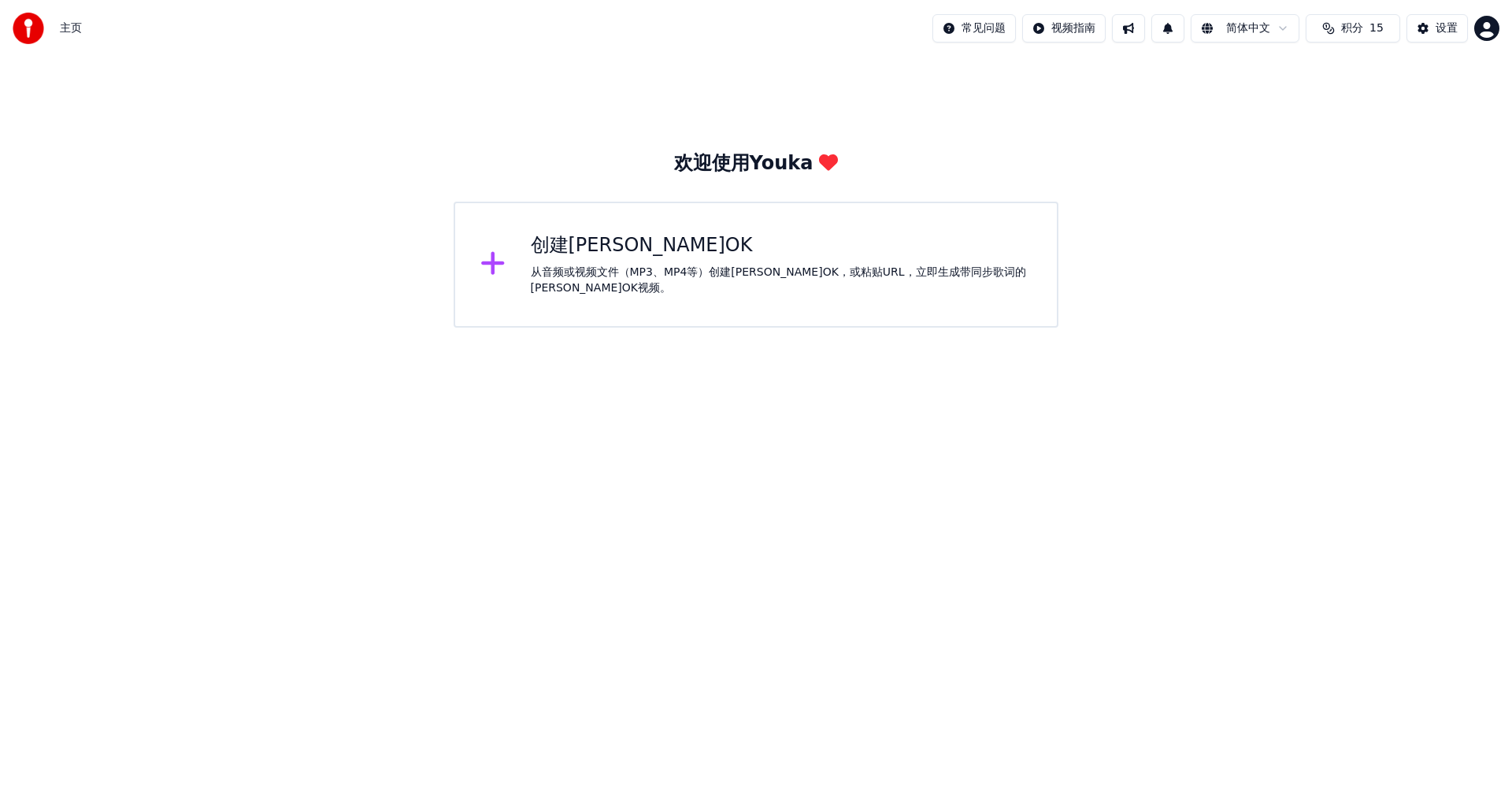
click at [69, 28] on span "主页" at bounding box center [71, 28] width 22 height 16
click at [651, 235] on div "创建卡拉OK 从音频或视频文件（MP3、MP4等）创建卡拉OK，或粘贴URL，立即生成带同步歌词的卡拉OK视频。" at bounding box center [756, 264] width 604 height 126
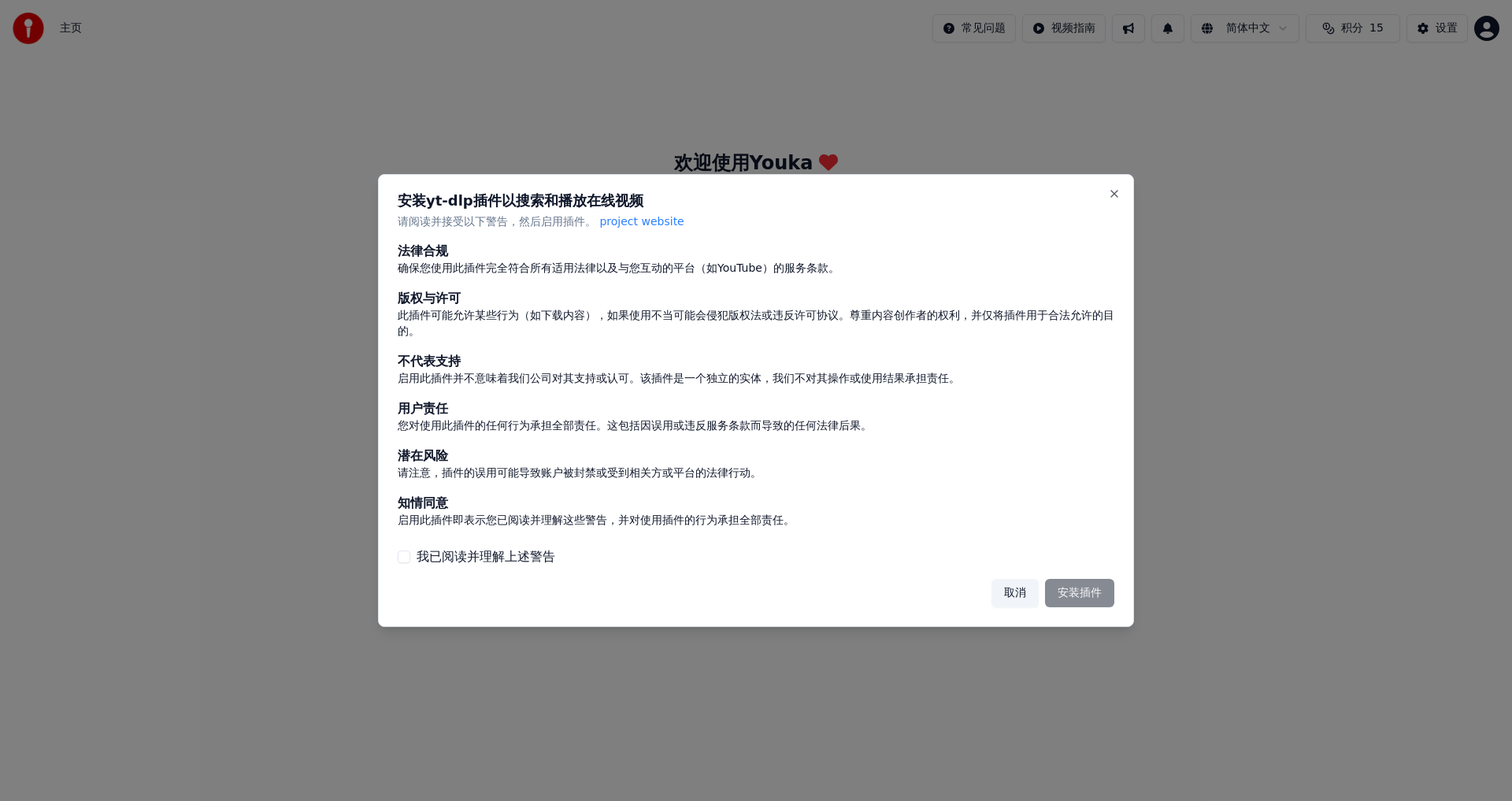
click at [464, 559] on label "我已阅读并理解上述警告" at bounding box center [486, 556] width 139 height 18
click at [410, 559] on button "我已阅读并理解上述警告" at bounding box center [403, 556] width 13 height 13
click at [1089, 585] on button "安装插件" at bounding box center [1079, 593] width 69 height 28
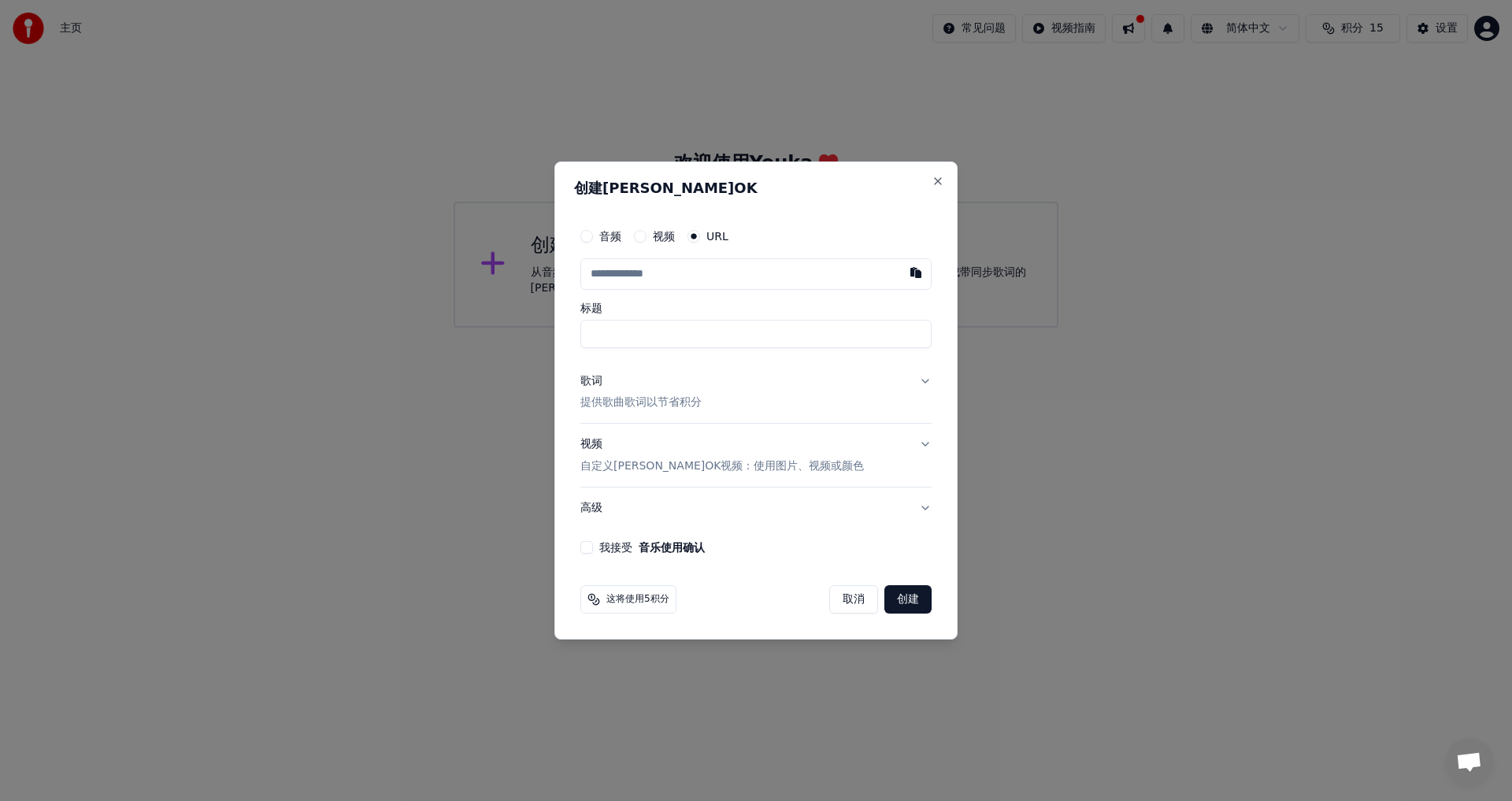
click at [604, 243] on div "音频 视频 URL" at bounding box center [755, 236] width 351 height 31
click at [598, 227] on div "音频 视频 URL" at bounding box center [755, 236] width 351 height 31
click at [608, 239] on label "音频" at bounding box center [610, 235] width 22 height 11
click at [593, 239] on button "音频" at bounding box center [586, 236] width 13 height 13
click at [666, 237] on label "视频" at bounding box center [664, 236] width 22 height 11
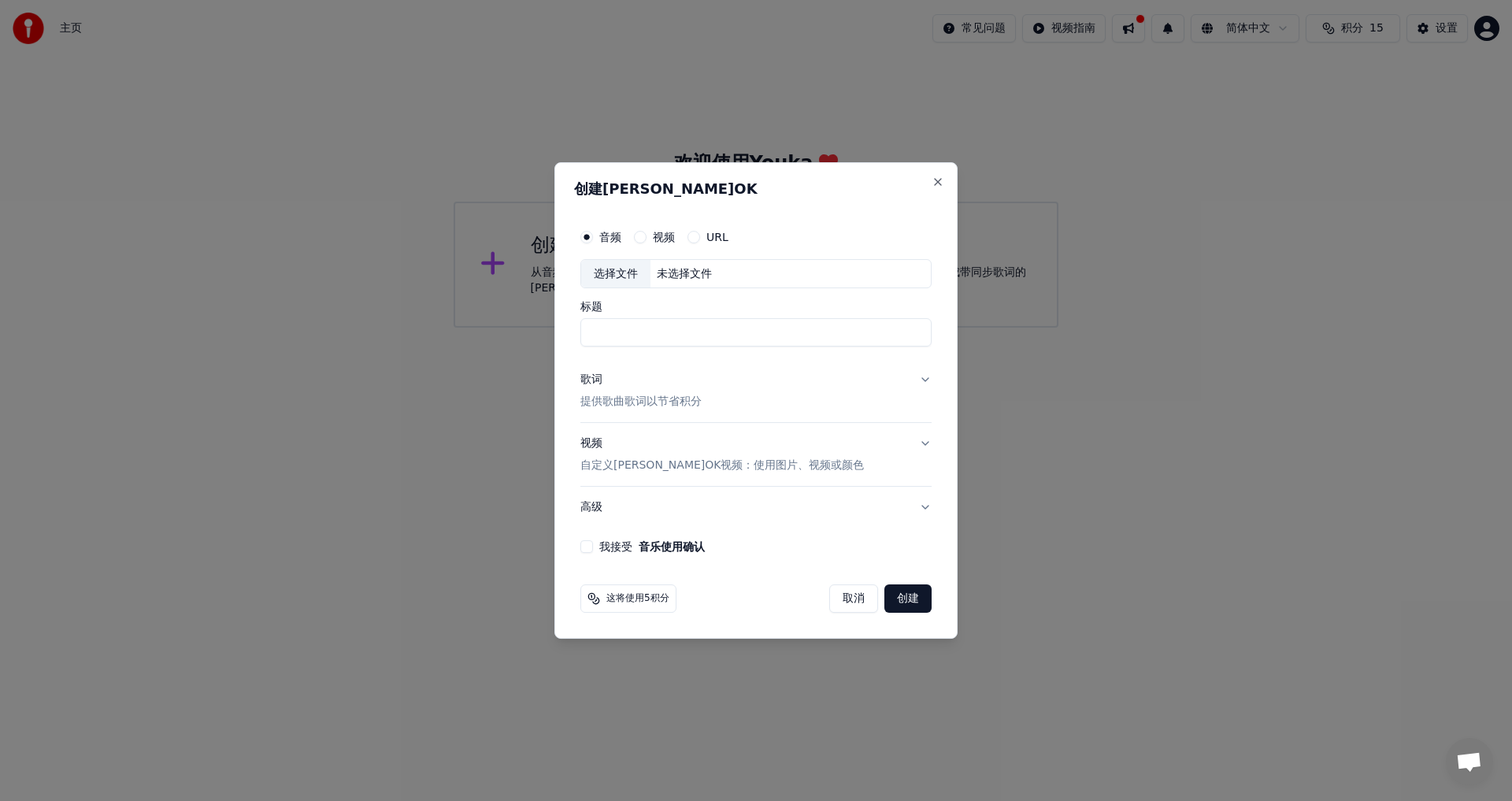
click at [646, 237] on button "视频" at bounding box center [639, 236] width 13 height 13
click at [628, 268] on div "选择文件" at bounding box center [615, 273] width 69 height 28
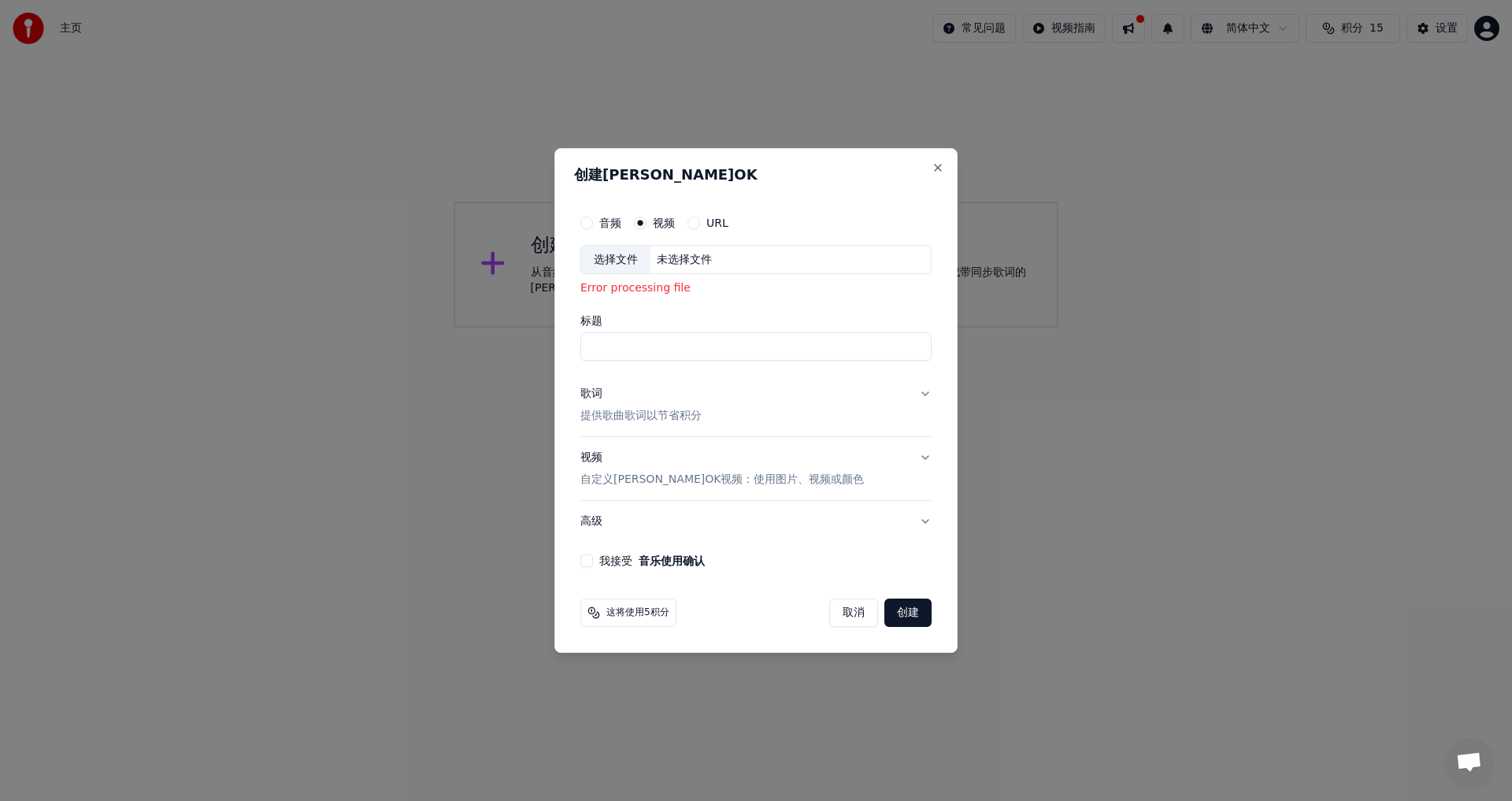
click at [596, 228] on div "音频" at bounding box center [601, 223] width 41 height 13
click at [591, 224] on button "音频" at bounding box center [586, 223] width 13 height 13
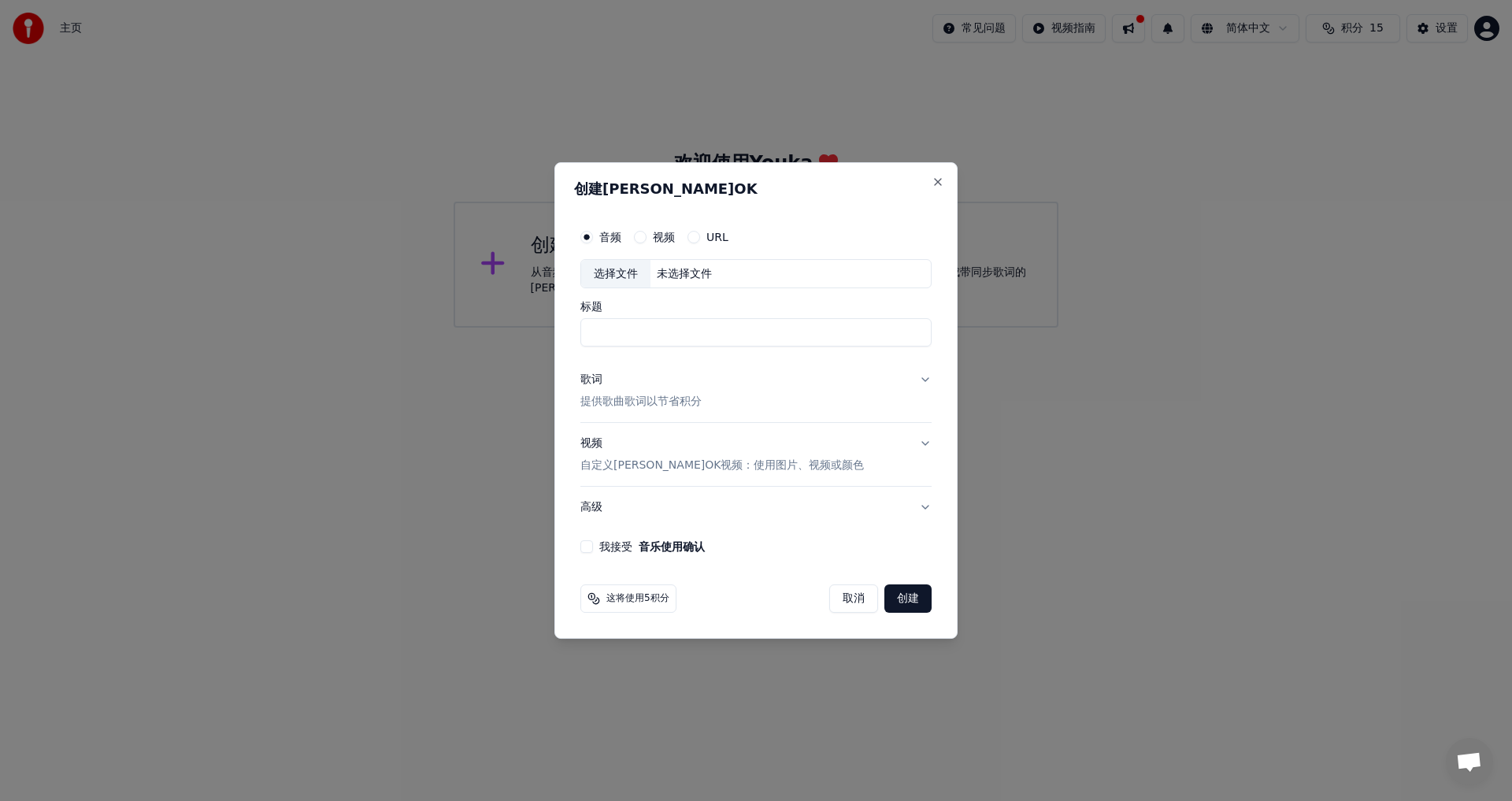
click at [610, 279] on div "选择文件" at bounding box center [615, 273] width 69 height 28
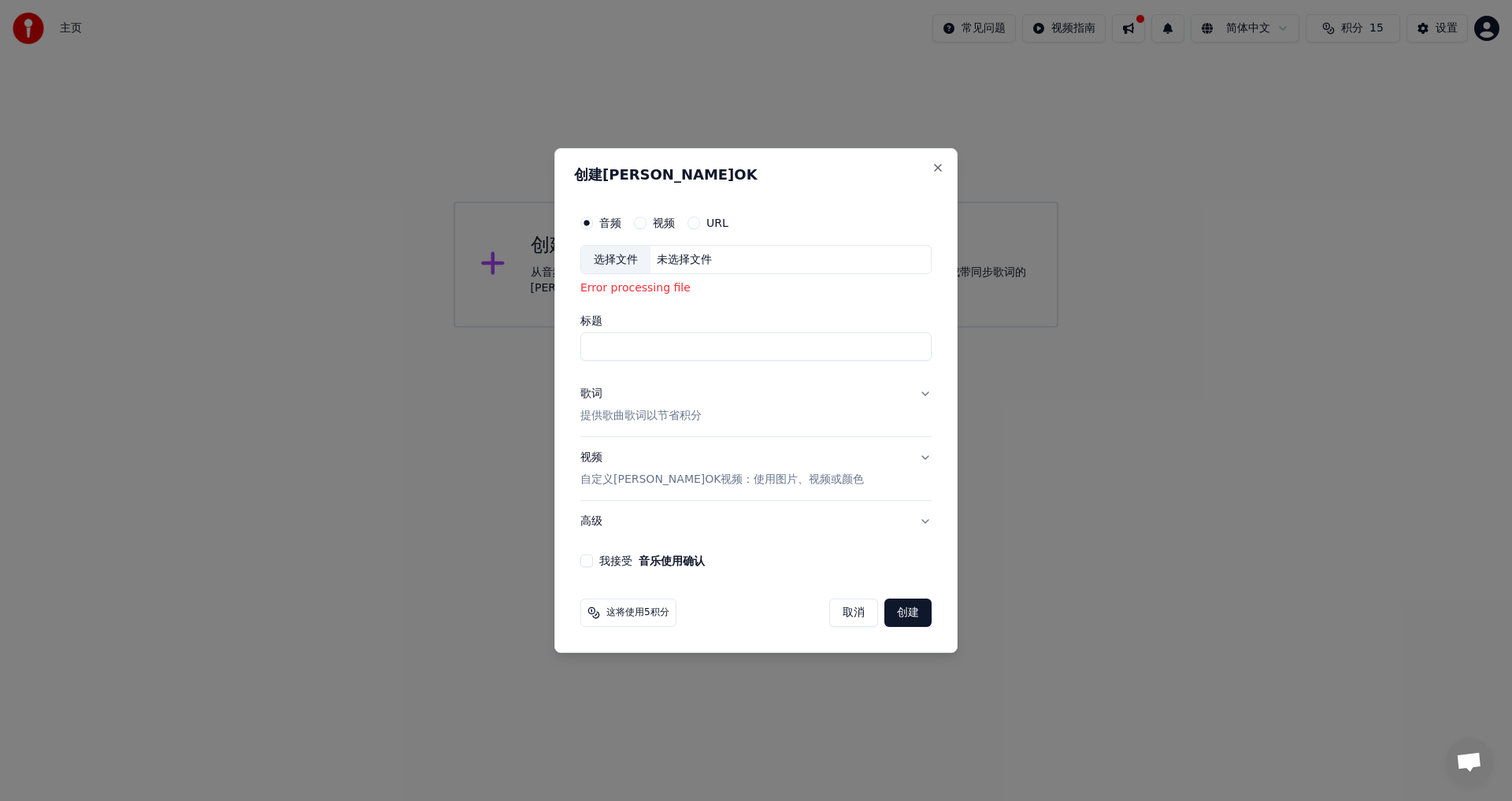
click at [589, 560] on button "我接受 音乐使用确认" at bounding box center [586, 561] width 13 height 13
click at [641, 262] on div "选择文件" at bounding box center [615, 260] width 69 height 28
click at [604, 252] on div "选择文件" at bounding box center [615, 260] width 69 height 28
click at [932, 165] on button "Close" at bounding box center [938, 167] width 13 height 13
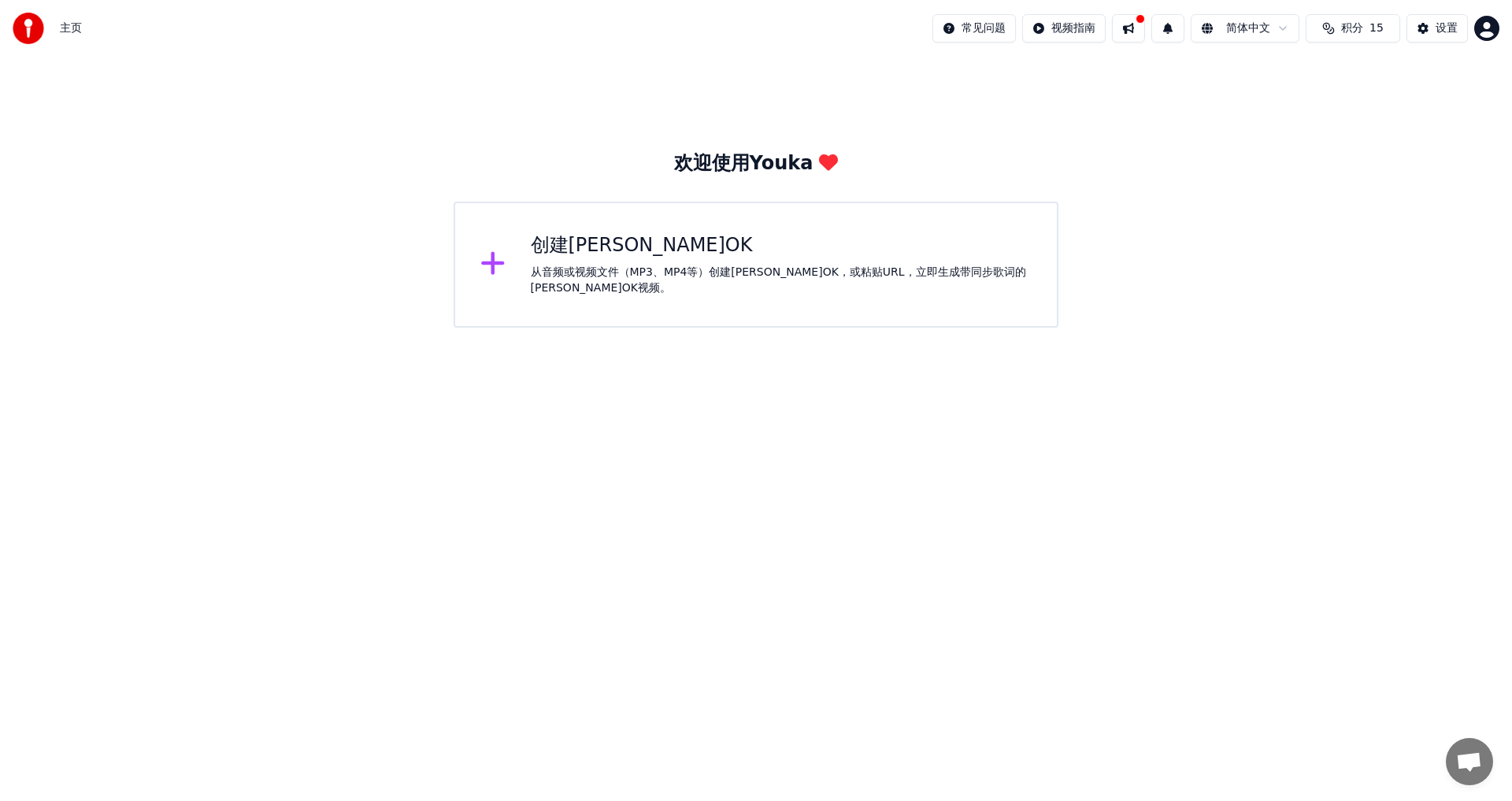
click at [570, 276] on div "从音频或视频文件（MP3、MP4等）创建卡拉OK，或粘贴URL，立即生成带同步歌词的卡拉OK视频。" at bounding box center [781, 280] width 501 height 31
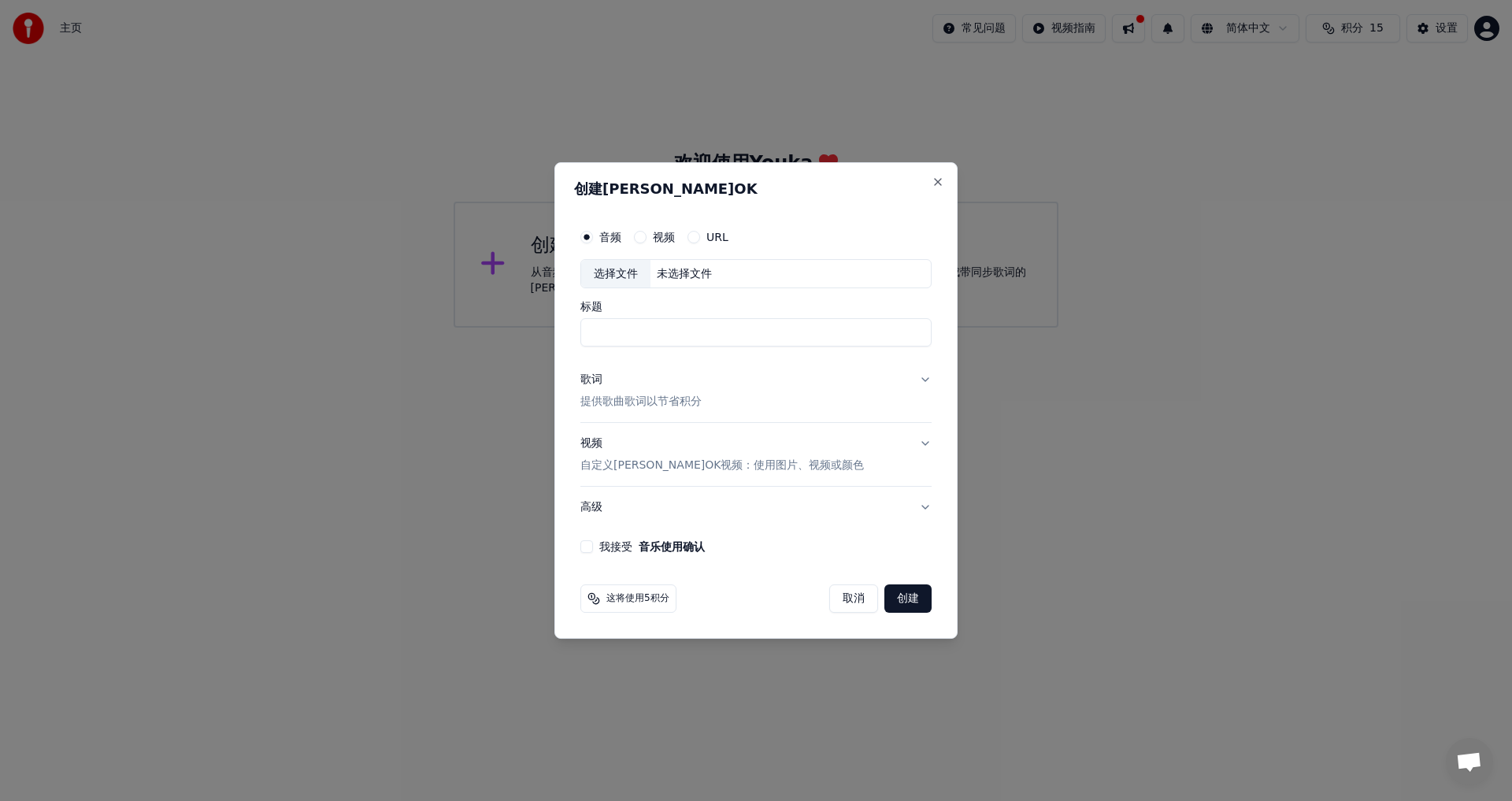
click at [624, 263] on div "选择文件" at bounding box center [615, 273] width 69 height 28
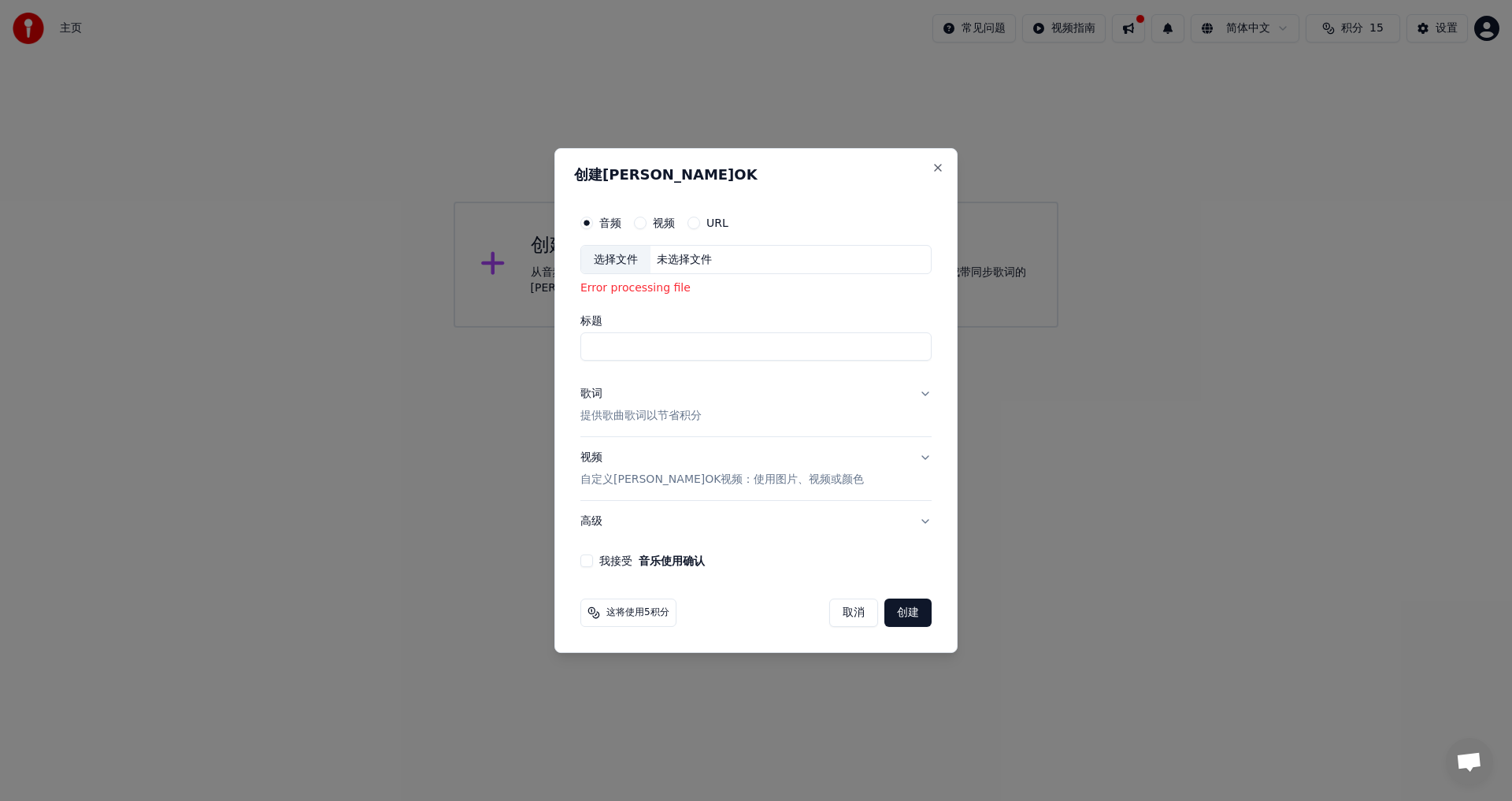
click at [769, 340] on input "标题" at bounding box center [755, 347] width 351 height 28
click at [691, 250] on div "选择文件 未选择文件" at bounding box center [755, 260] width 351 height 30
click at [637, 257] on div "选择文件" at bounding box center [615, 260] width 69 height 28
click at [632, 223] on div "音频 视频 URL" at bounding box center [654, 223] width 148 height 13
click at [641, 220] on button "视频" at bounding box center [639, 223] width 13 height 13
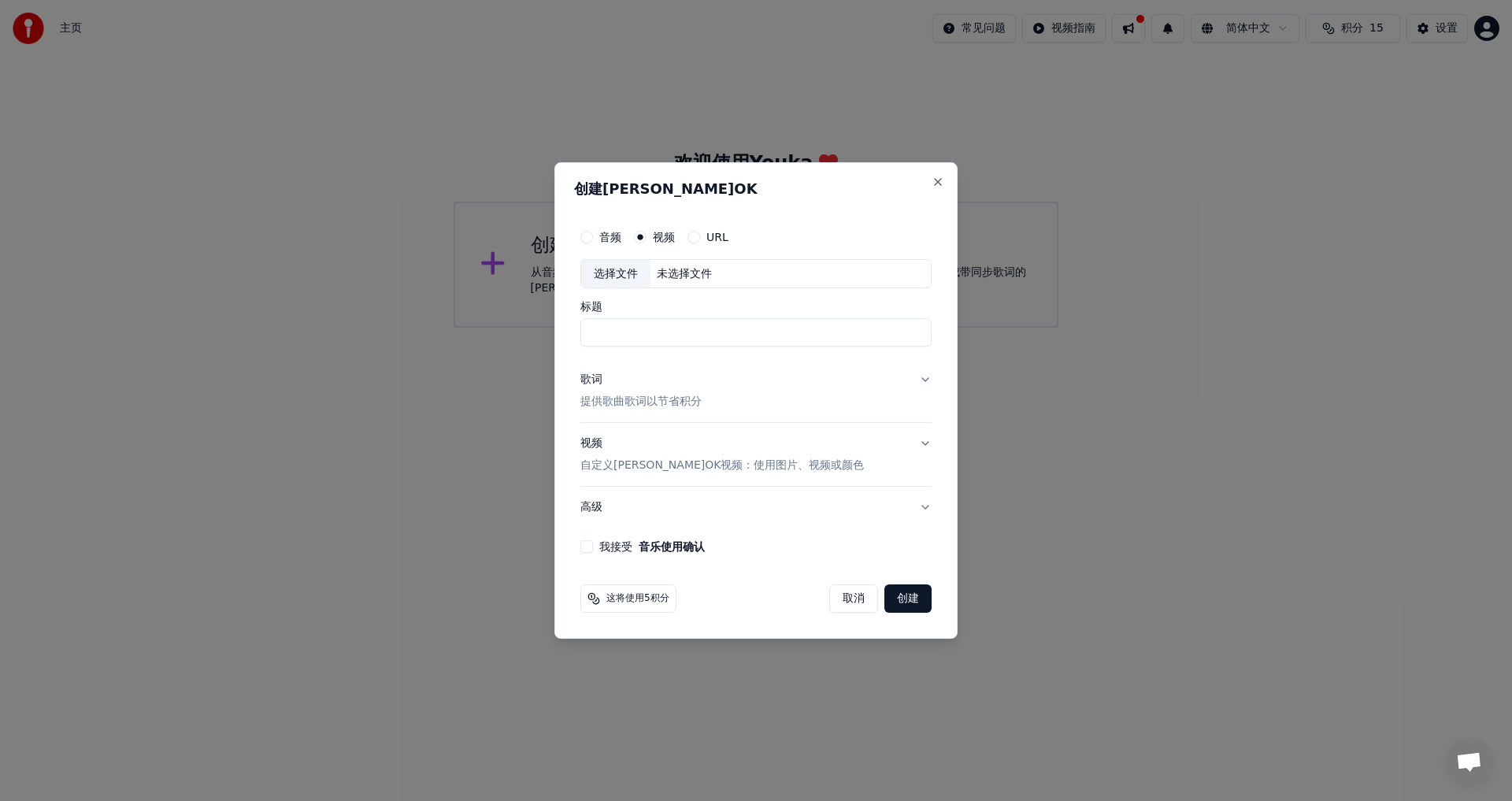
click at [619, 276] on div "选择文件" at bounding box center [615, 273] width 69 height 28
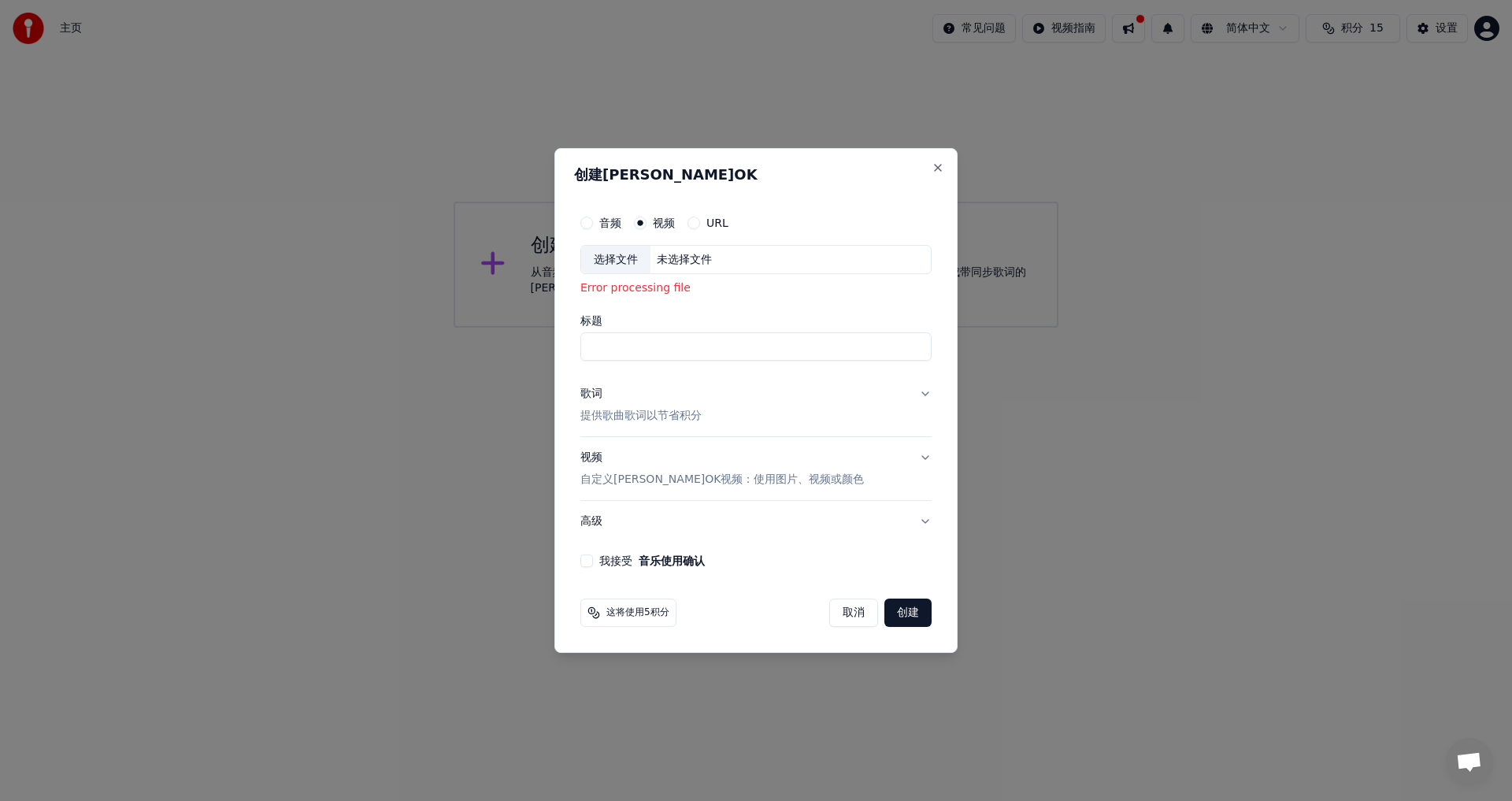
click at [603, 226] on label "音频" at bounding box center [610, 223] width 22 height 11
click at [593, 226] on button "音频" at bounding box center [586, 223] width 13 height 13
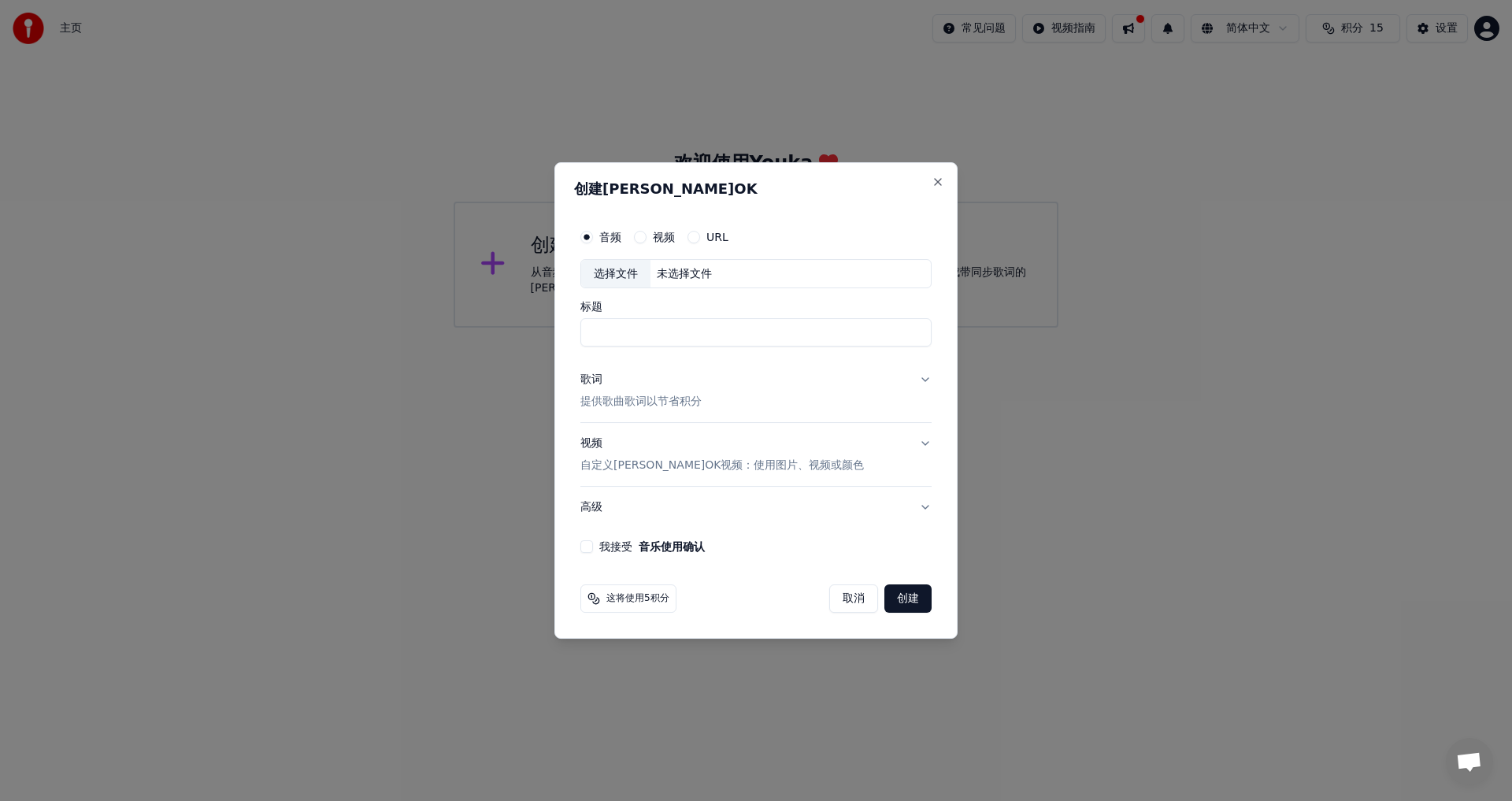
click at [624, 287] on div "选择文件" at bounding box center [615, 273] width 69 height 28
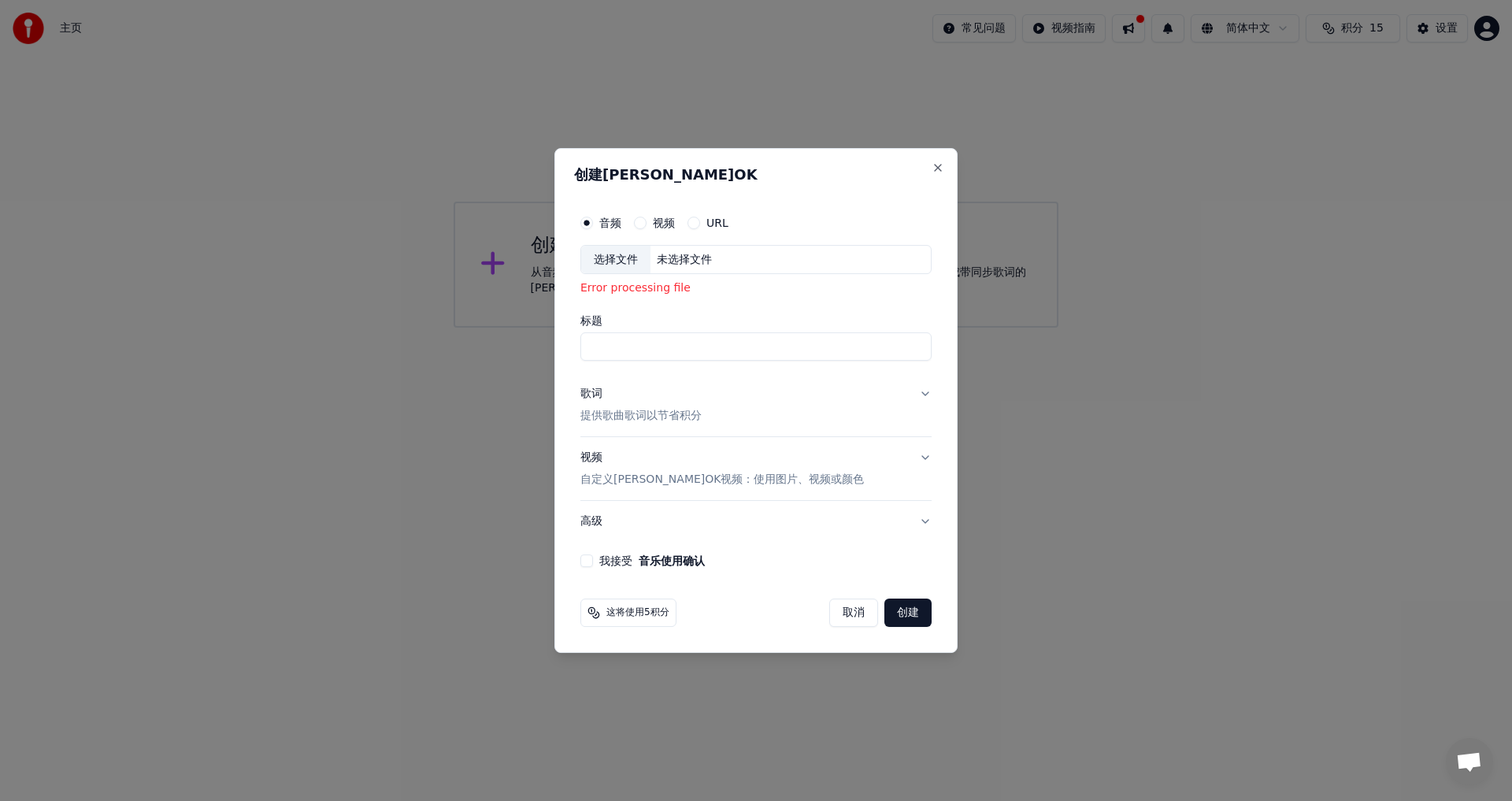
click at [634, 260] on div "选择文件" at bounding box center [615, 260] width 69 height 28
click at [717, 223] on label "URL" at bounding box center [717, 223] width 22 height 11
click at [700, 223] on button "URL" at bounding box center [693, 223] width 13 height 13
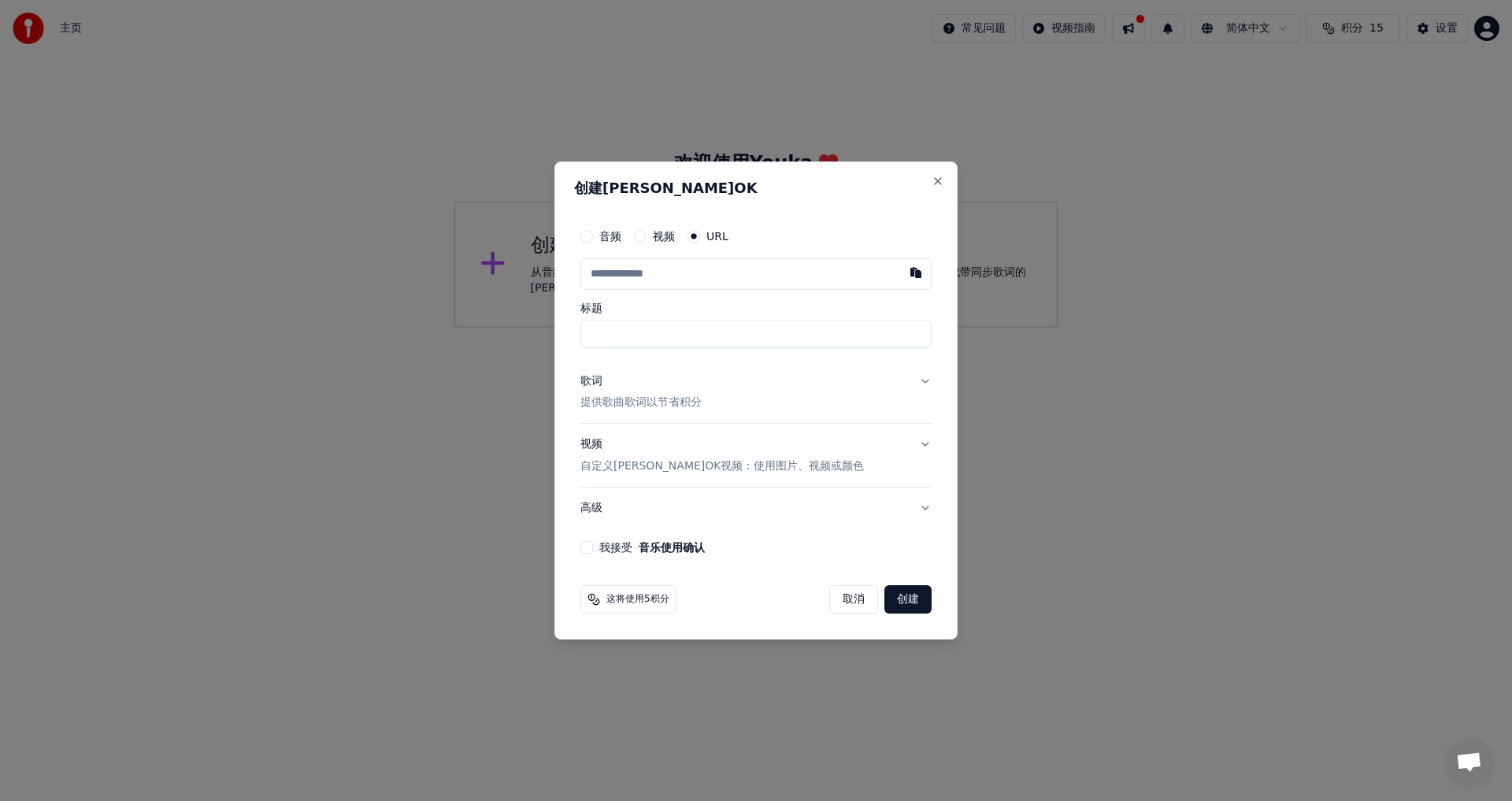
click at [658, 227] on div "音频 视频 URL" at bounding box center [755, 236] width 351 height 31
click at [650, 230] on div "视频" at bounding box center [654, 236] width 41 height 13
click at [629, 245] on div "音频 视频 URL" at bounding box center [755, 236] width 351 height 31
click at [637, 237] on button "视频" at bounding box center [639, 236] width 13 height 13
click at [637, 237] on circle "button" at bounding box center [640, 237] width 6 height 6
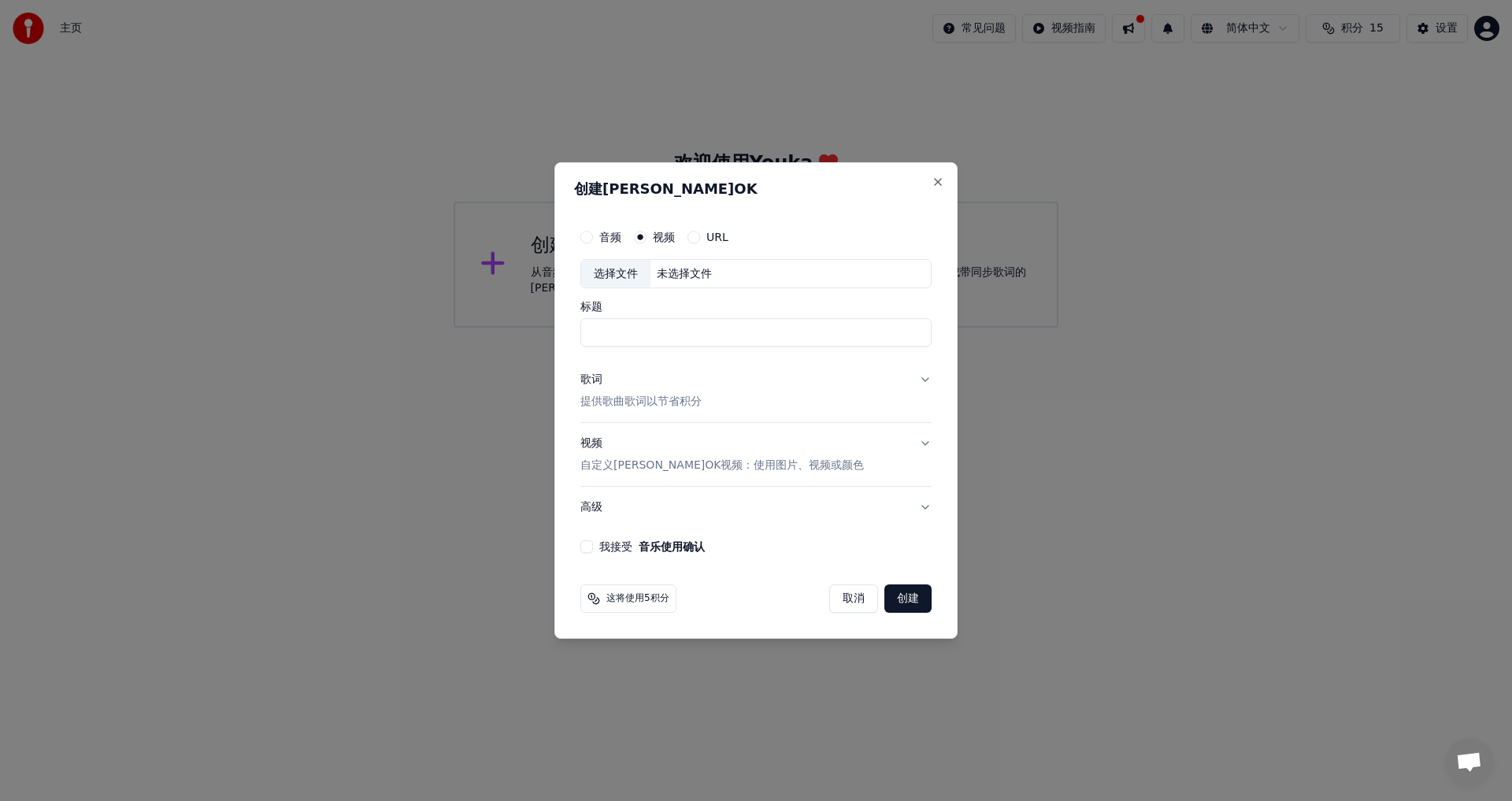
click at [637, 237] on circle "button" at bounding box center [640, 237] width 6 height 6
click at [614, 283] on div "选择文件" at bounding box center [615, 273] width 69 height 28
click at [935, 184] on button "Close" at bounding box center [938, 182] width 13 height 13
